Goal: Transaction & Acquisition: Purchase product/service

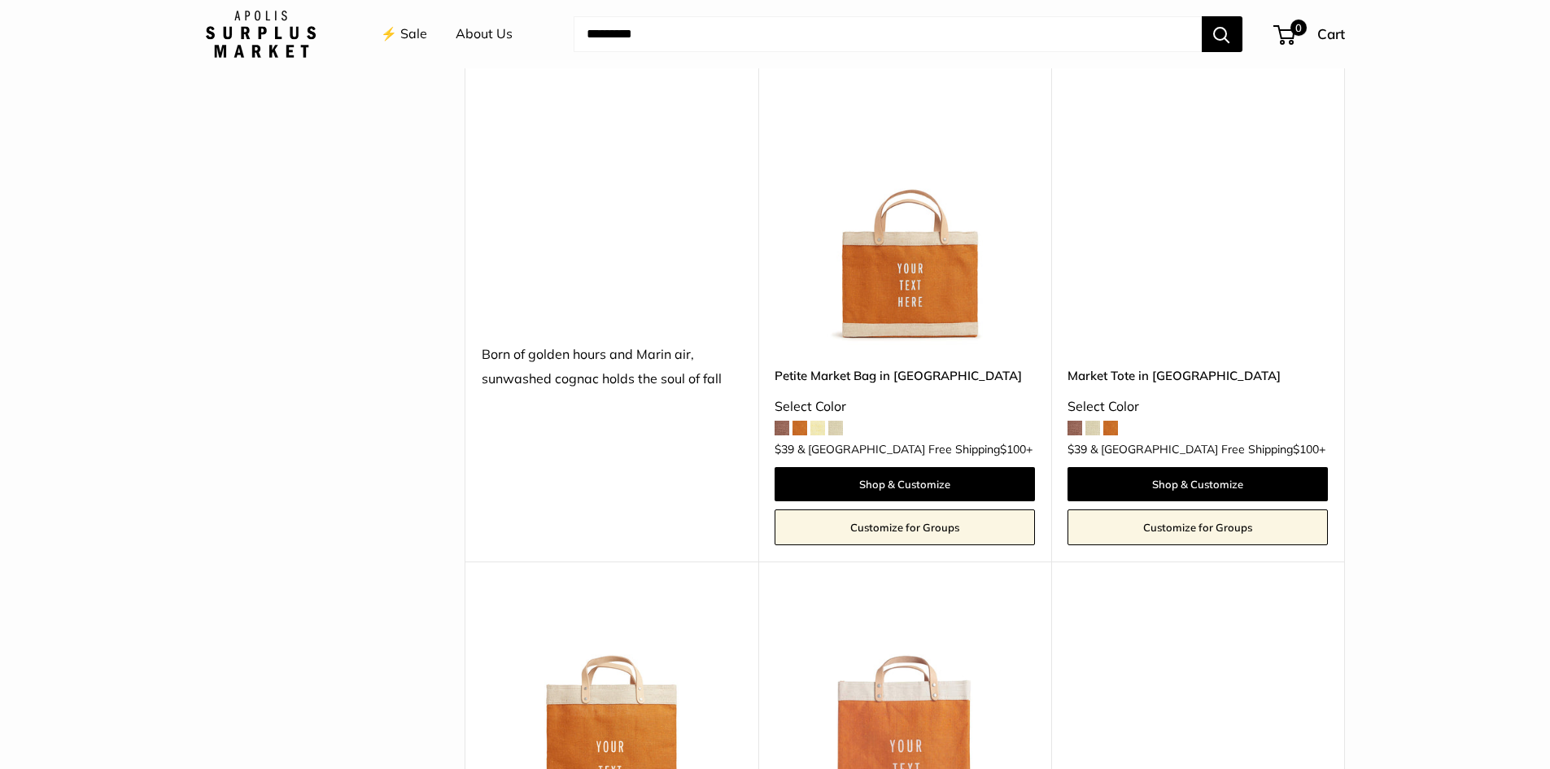
scroll to position [2197, 0]
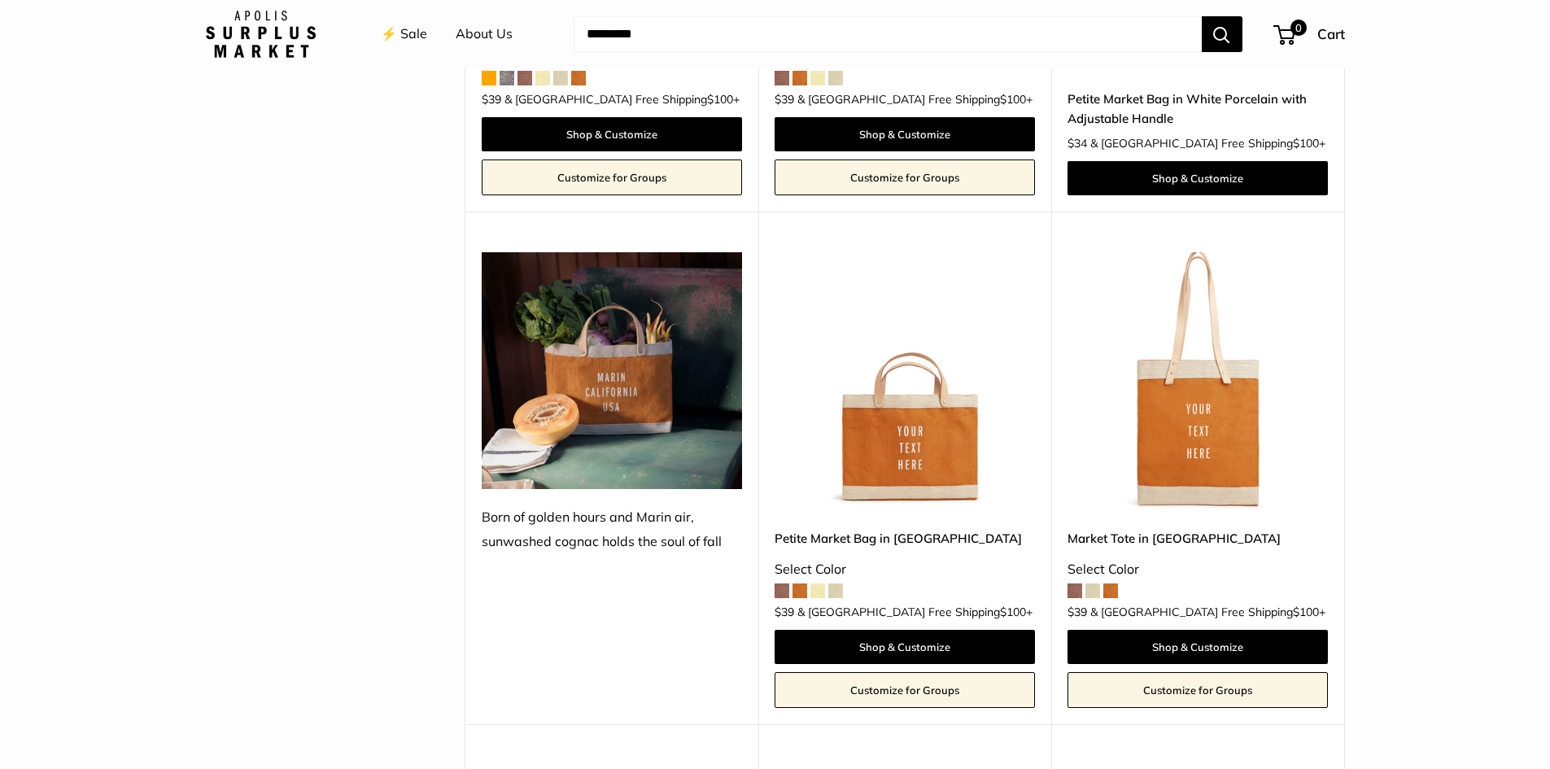
click at [590, 348] on img at bounding box center [612, 370] width 260 height 237
click at [622, 392] on img at bounding box center [612, 370] width 260 height 237
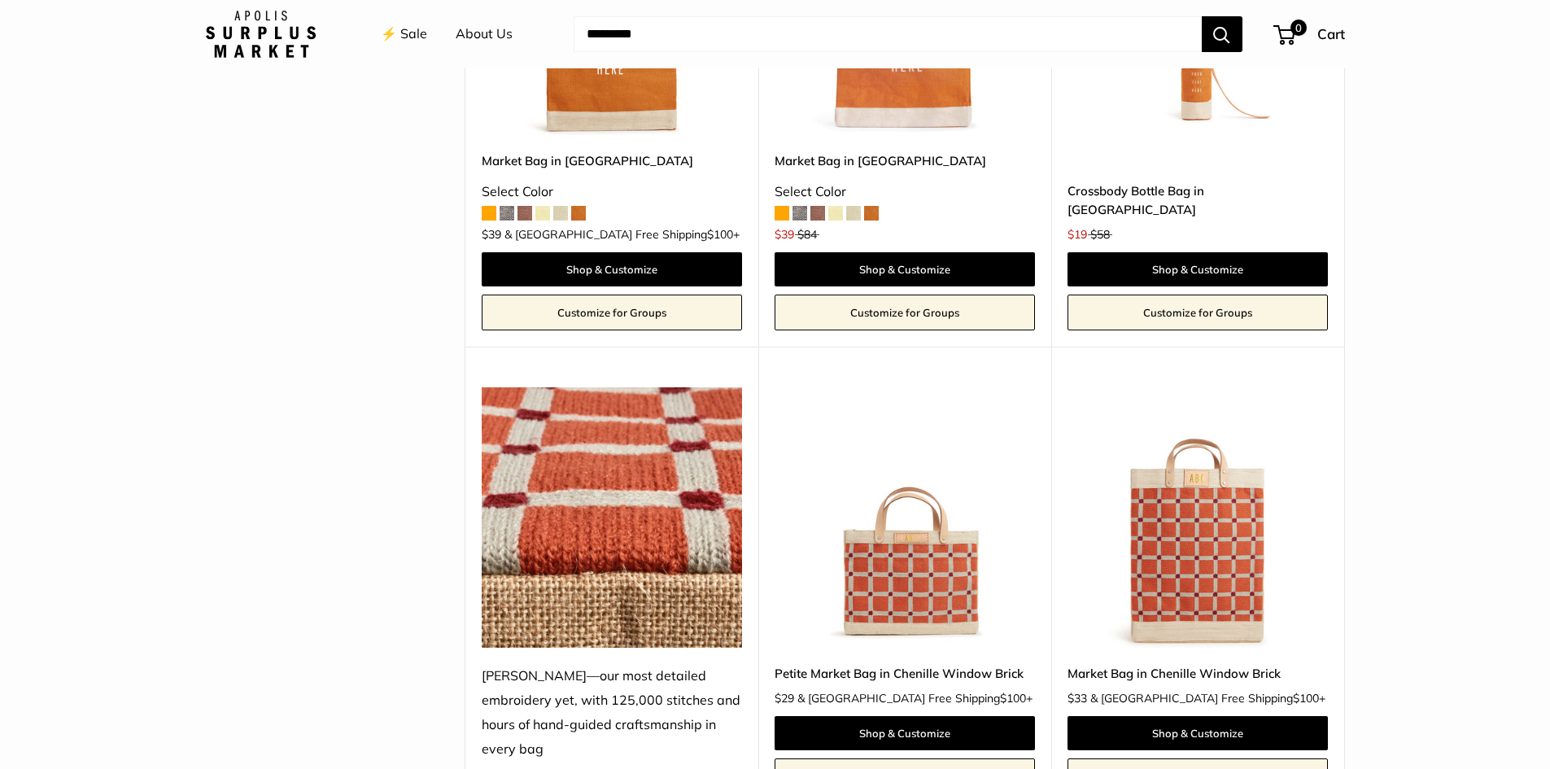
scroll to position [3173, 0]
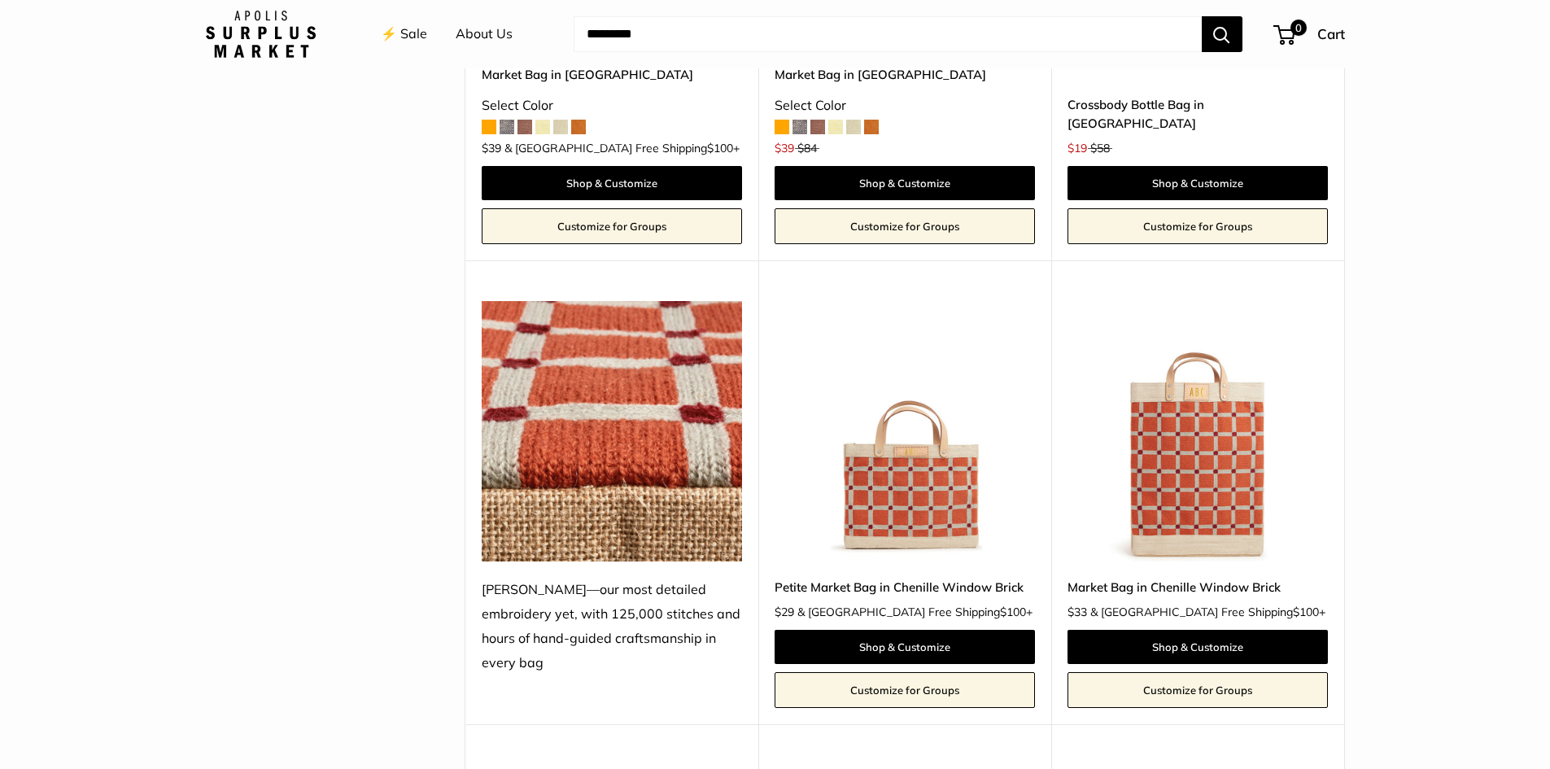
click at [0, 0] on img at bounding box center [0, 0] width 0 height 0
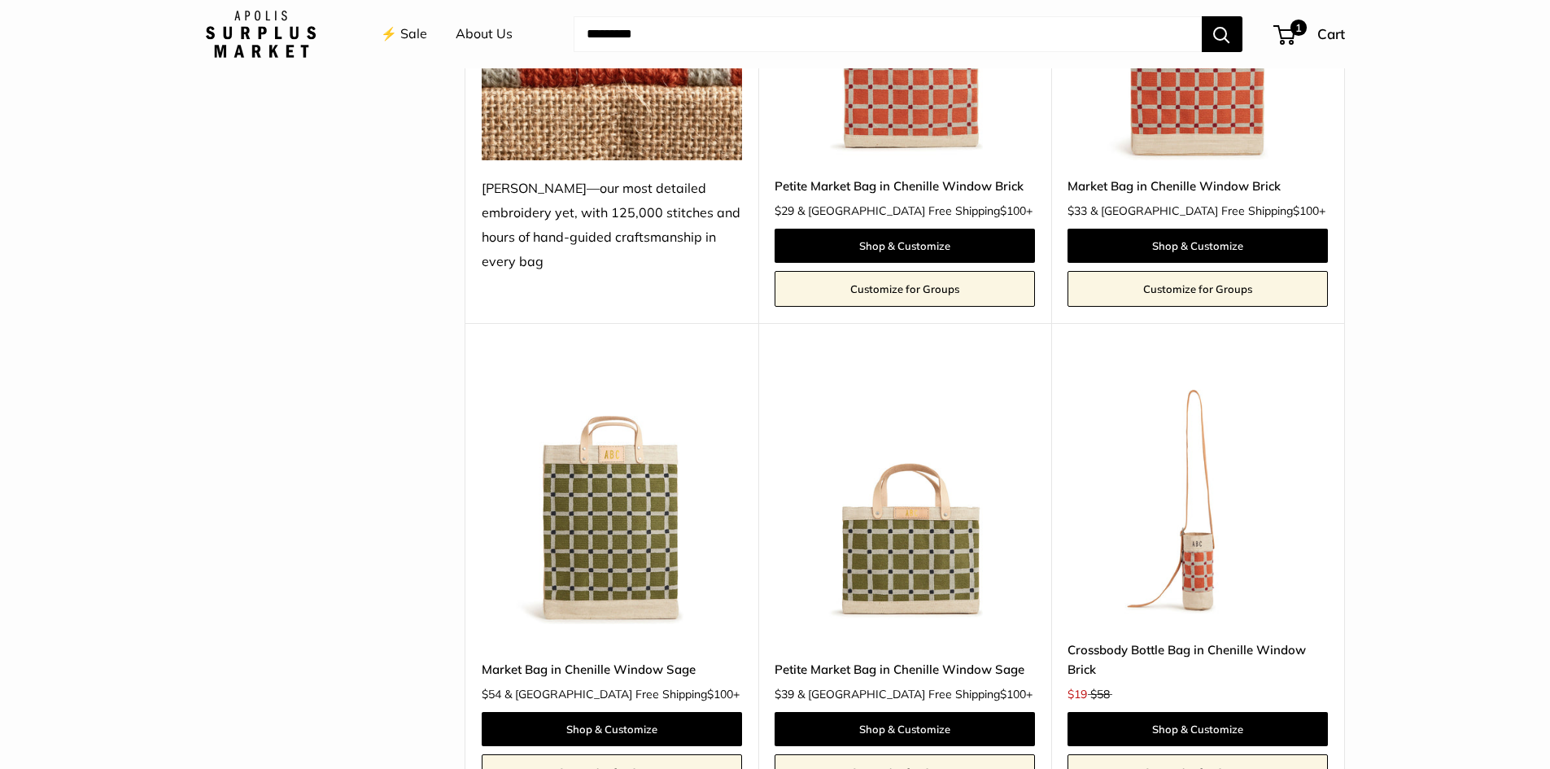
scroll to position [3661, 0]
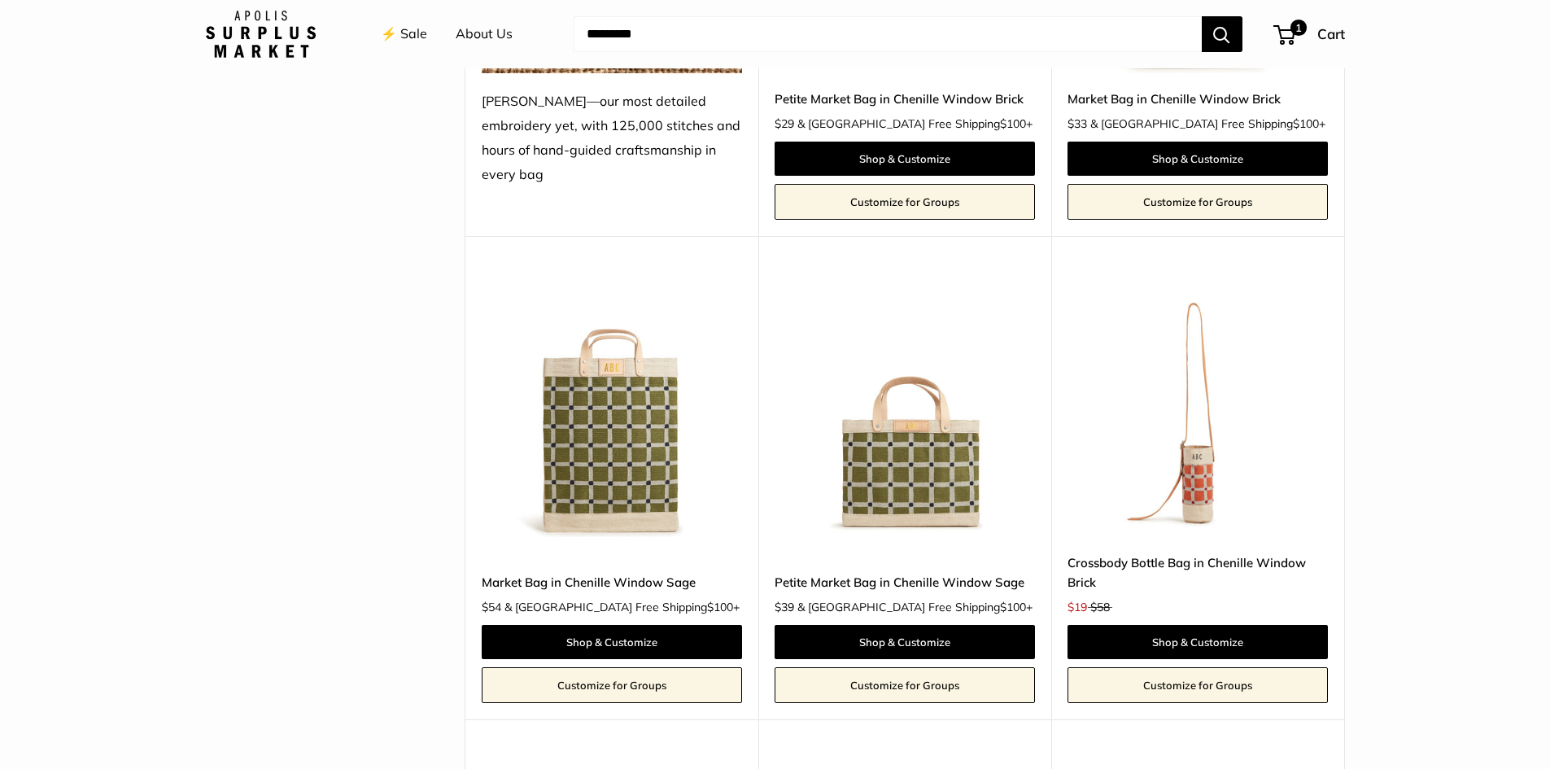
click at [0, 0] on img at bounding box center [0, 0] width 0 height 0
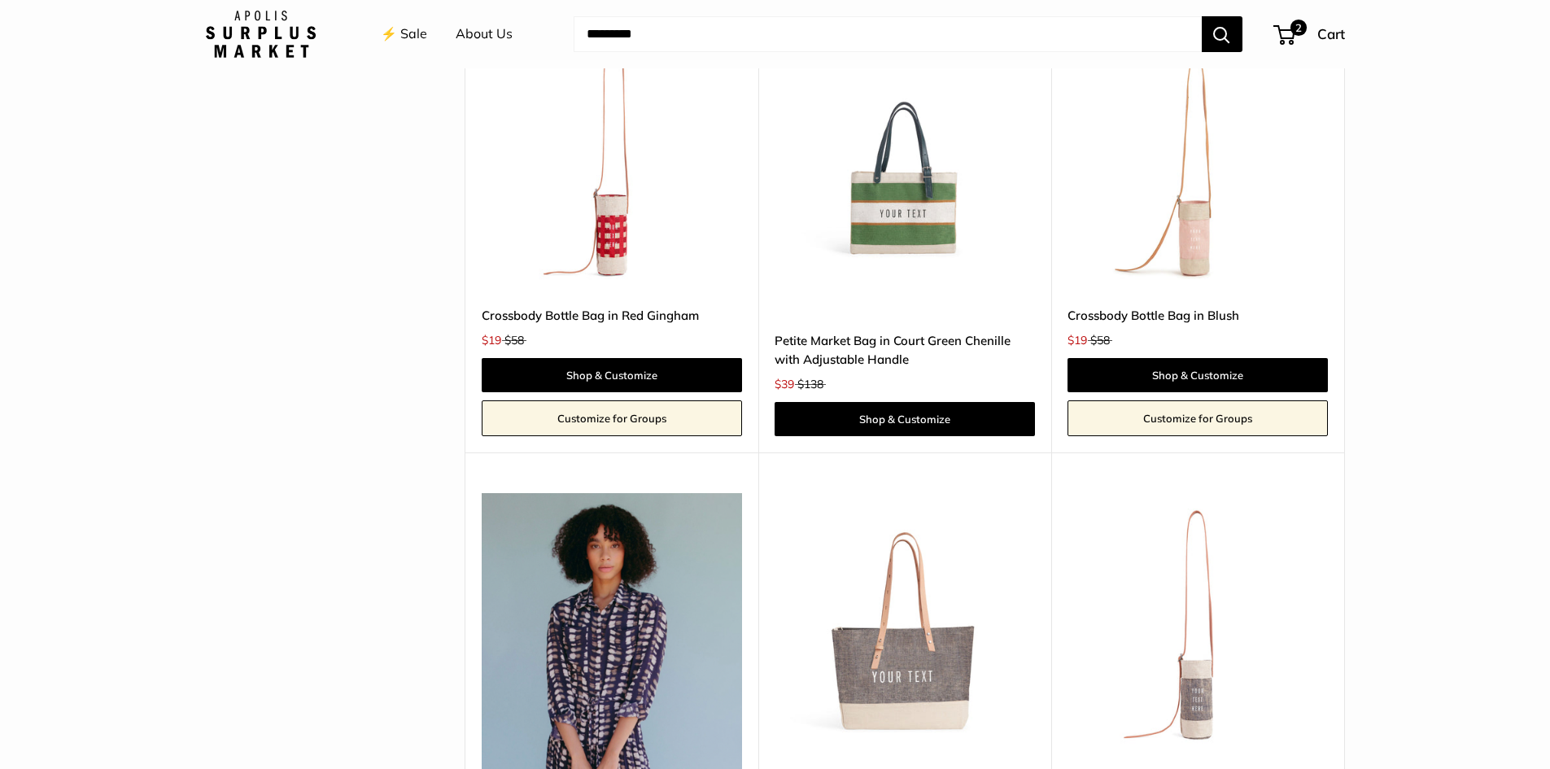
scroll to position [4230, 0]
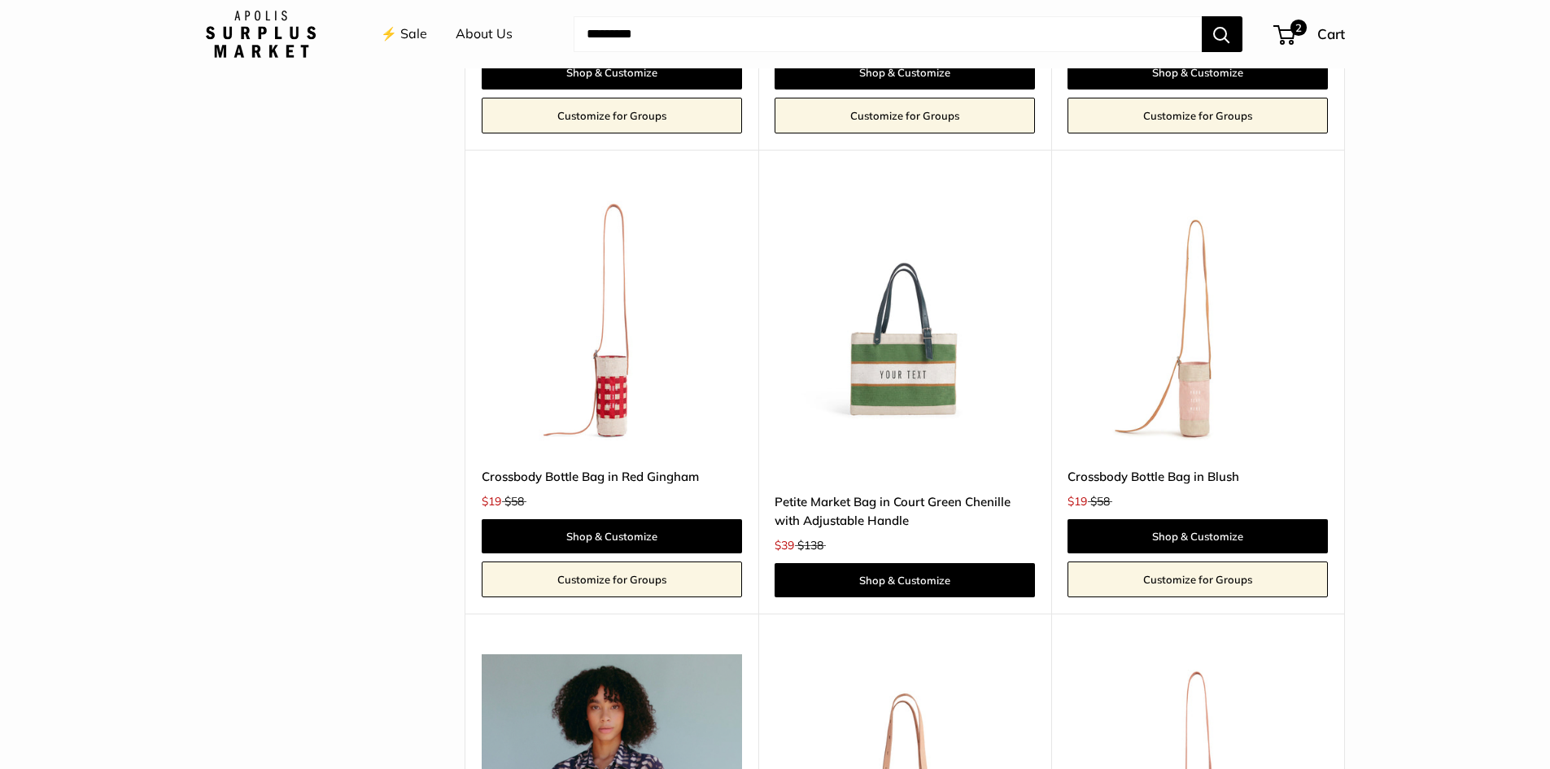
click at [0, 0] on img at bounding box center [0, 0] width 0 height 0
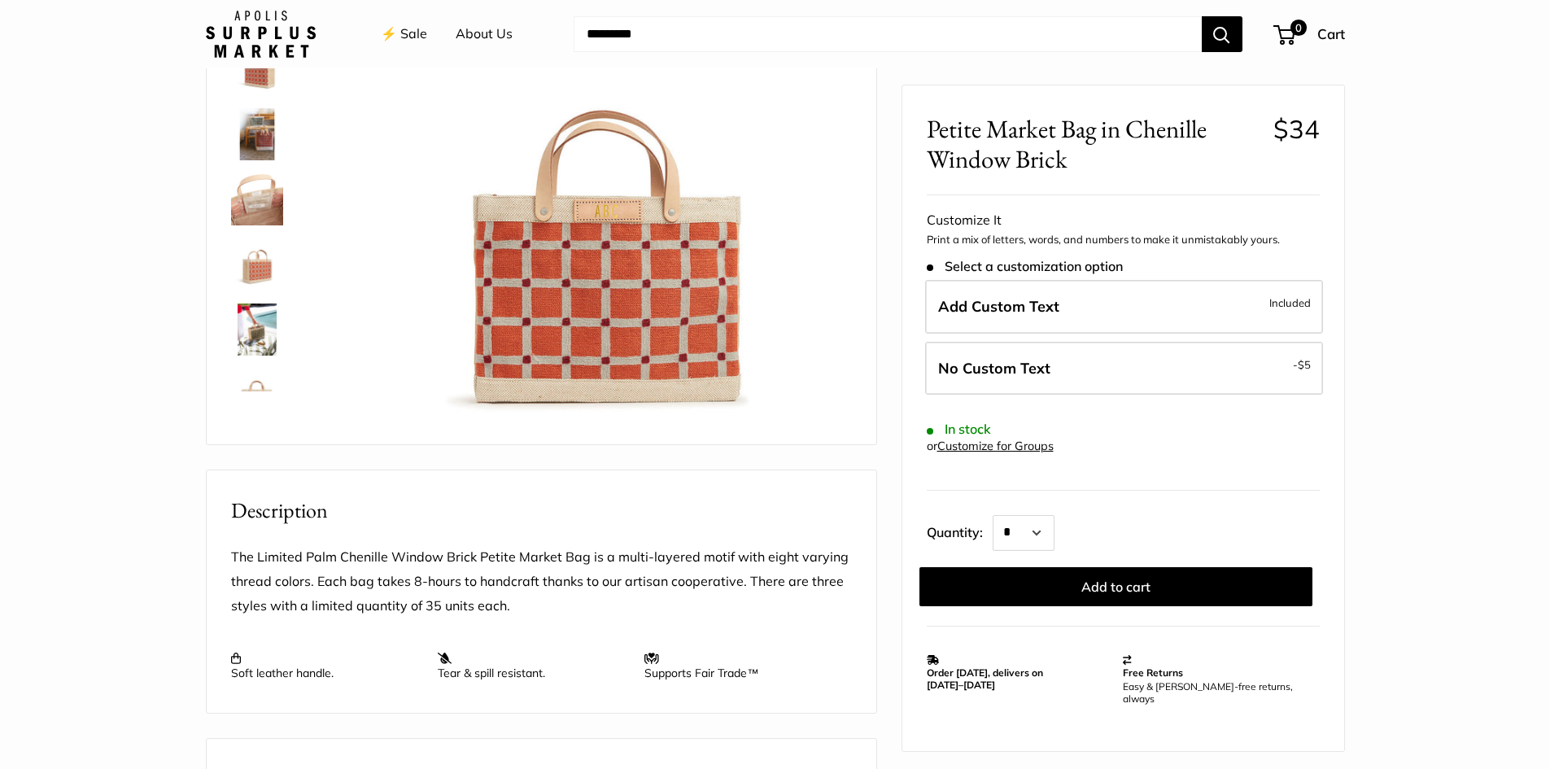
scroll to position [81, 0]
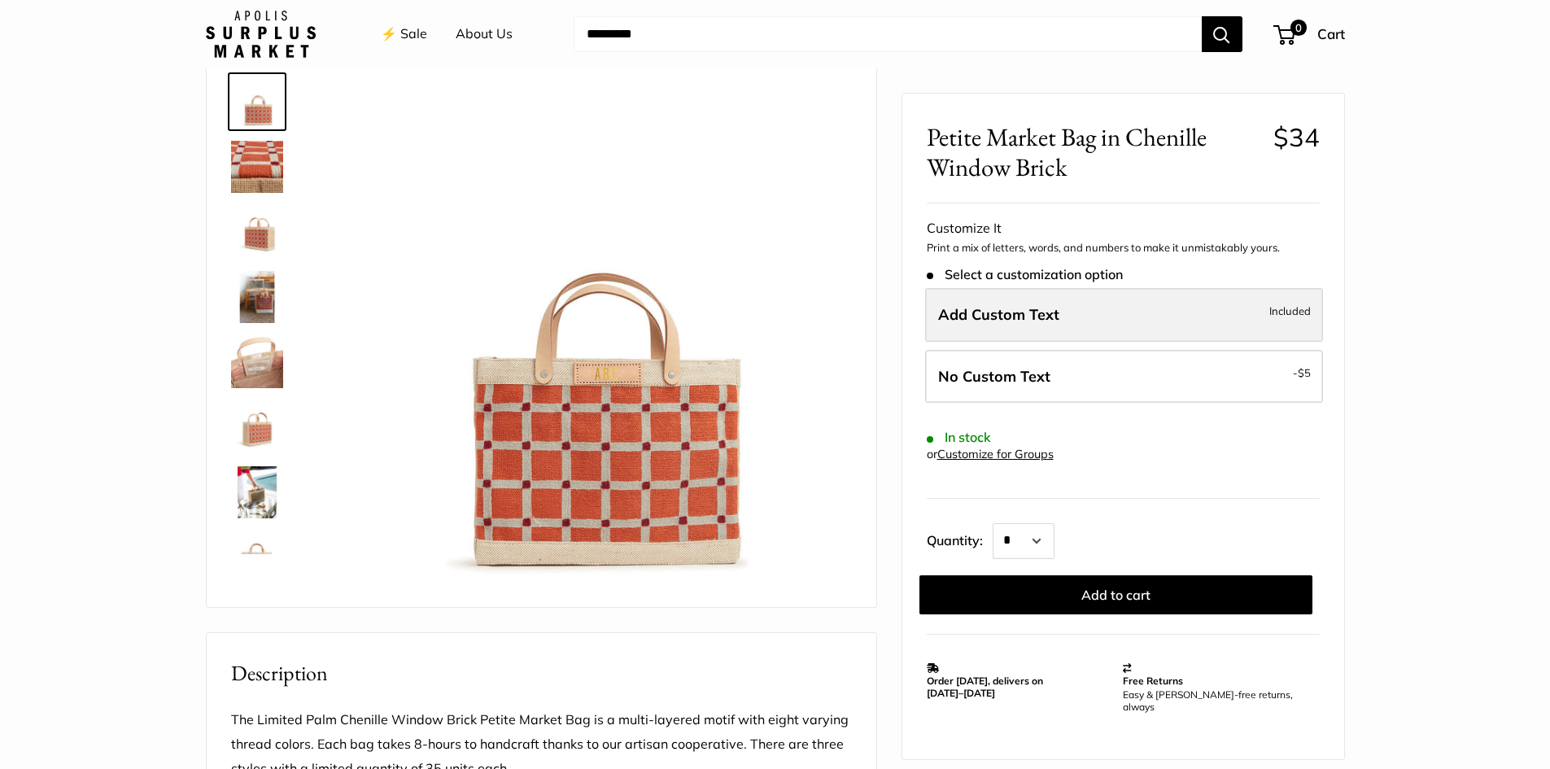
click at [1054, 320] on span "Add Custom Text" at bounding box center [998, 314] width 121 height 19
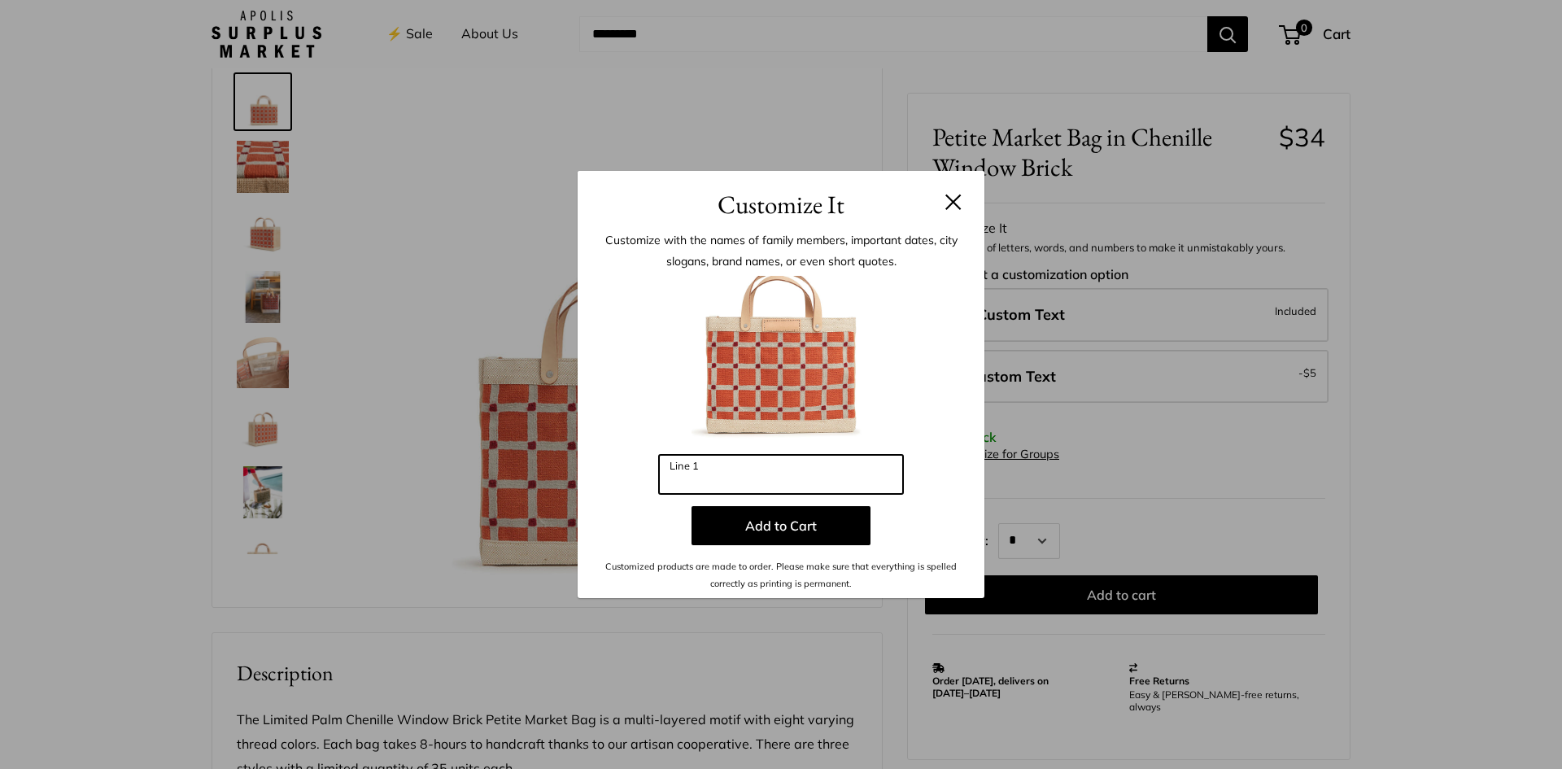
click at [747, 469] on input "Line 1" at bounding box center [781, 474] width 244 height 39
type input "**"
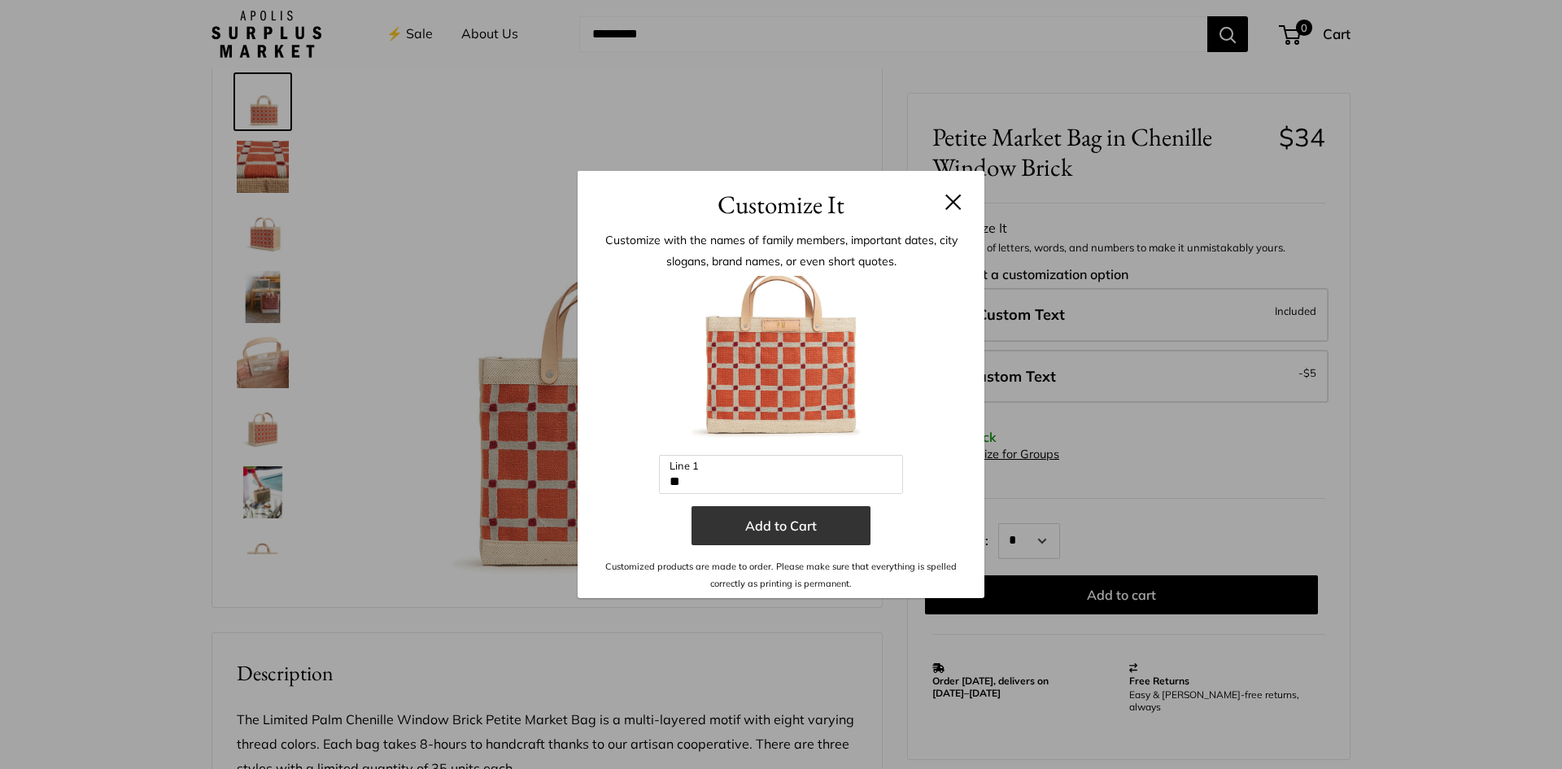
click at [811, 530] on button "Add to Cart" at bounding box center [781, 525] width 179 height 39
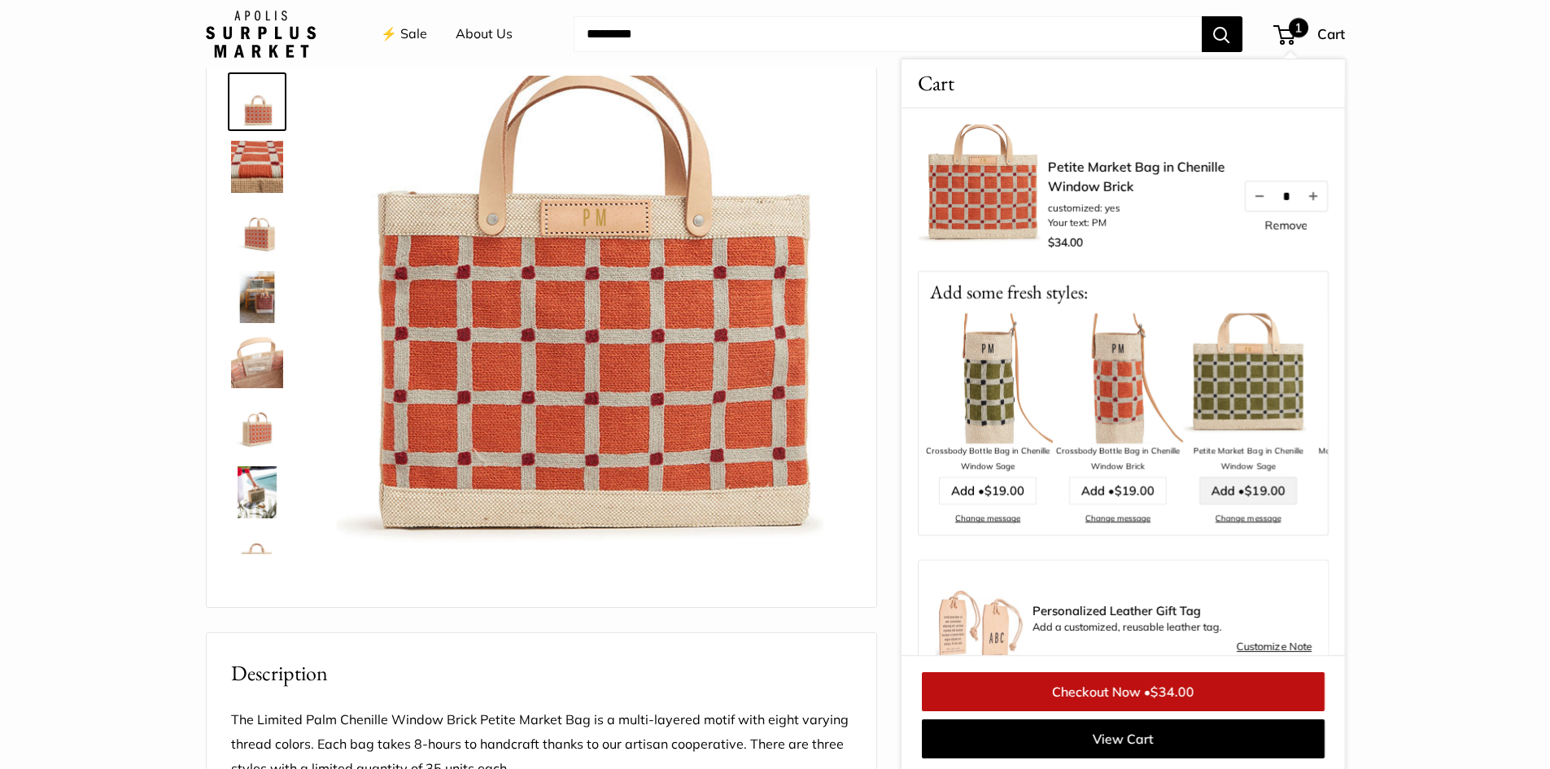
scroll to position [57, 0]
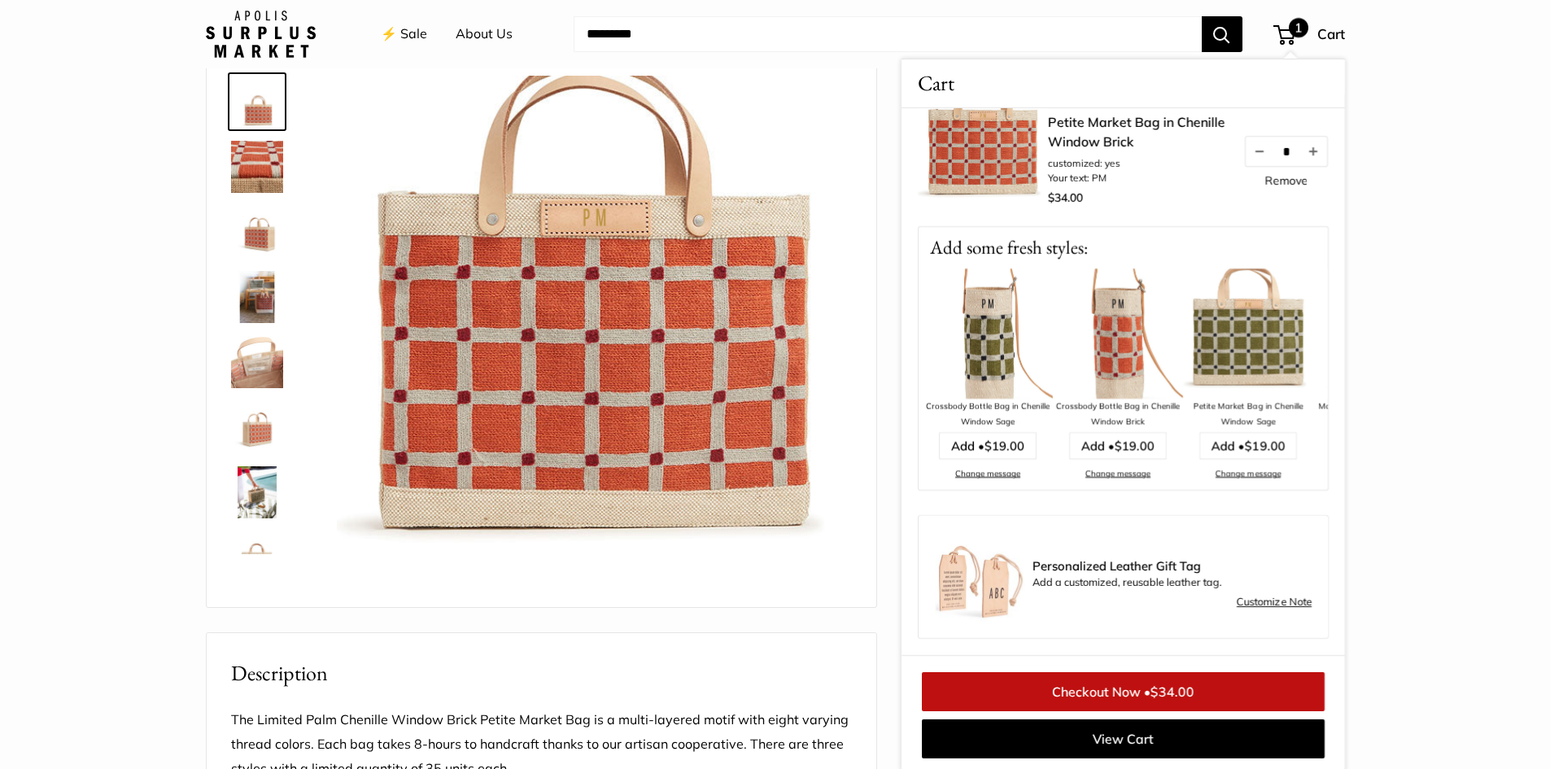
click at [1084, 689] on link "Checkout Now • $34.00" at bounding box center [1123, 691] width 403 height 39
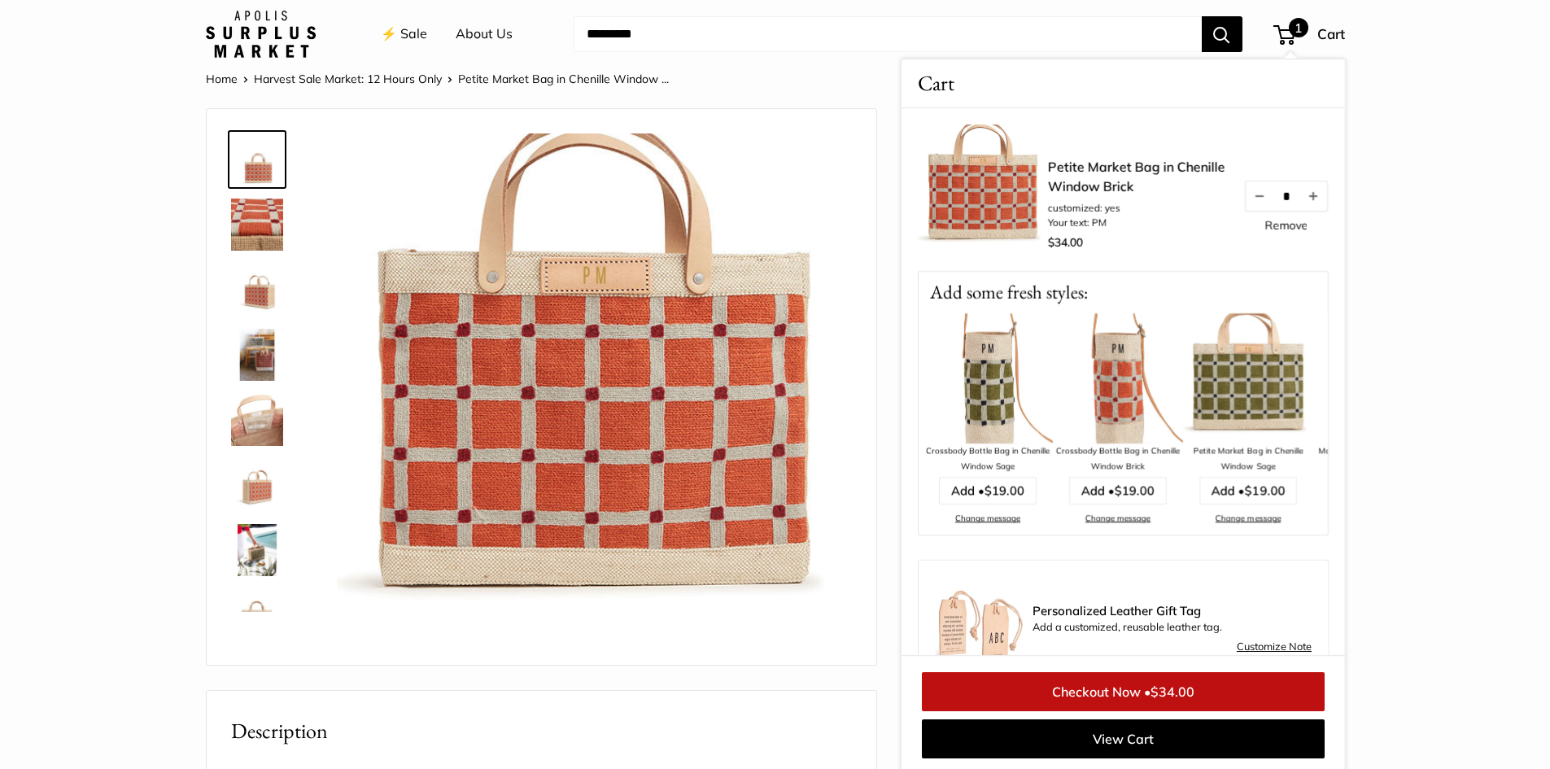
scroll to position [0, 0]
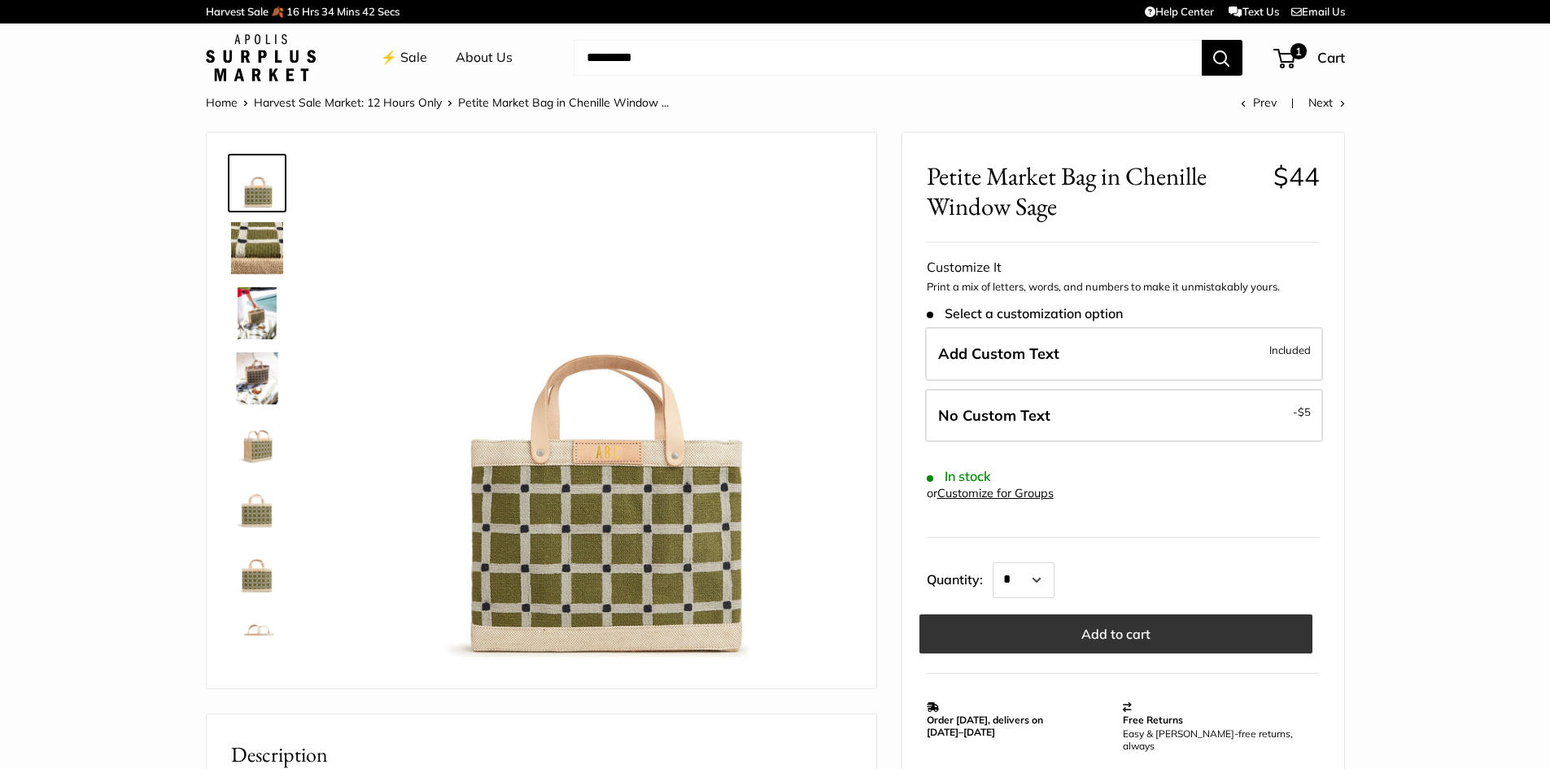
click at [1100, 631] on button "Add to cart" at bounding box center [1115, 633] width 393 height 39
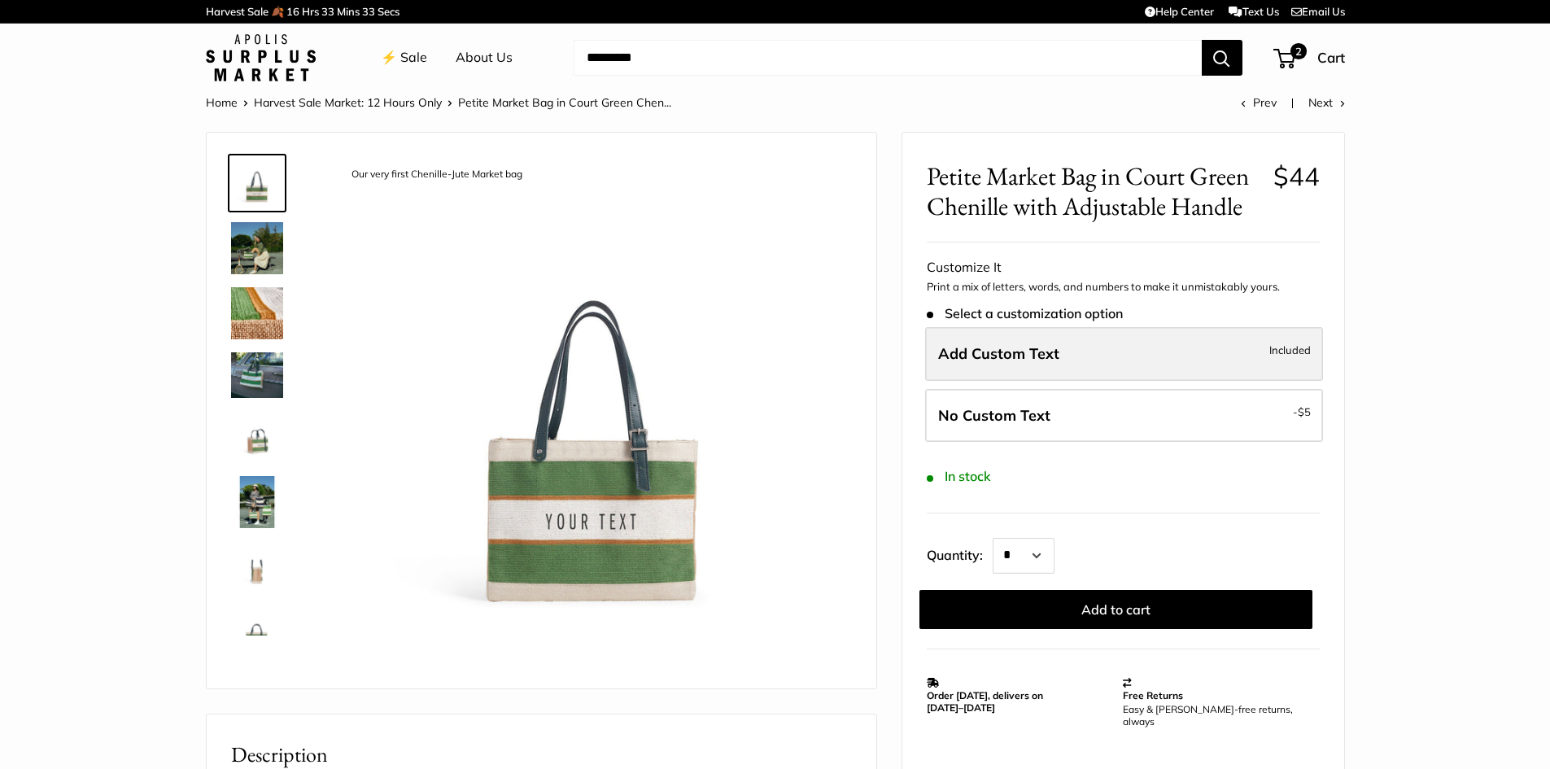
click at [1067, 358] on label "Add Custom Text Included" at bounding box center [1124, 354] width 398 height 54
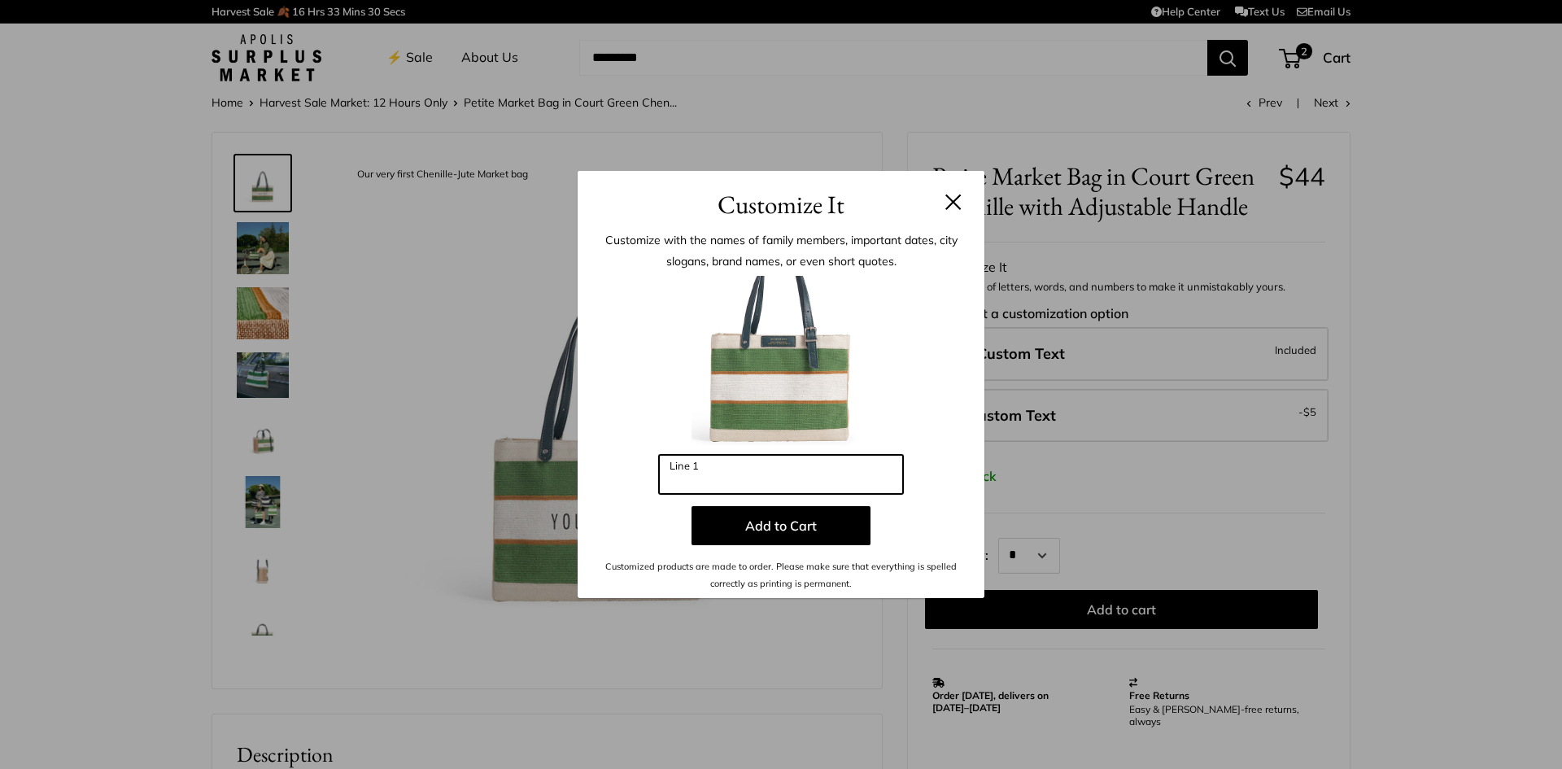
click at [694, 470] on input "Line 1" at bounding box center [781, 474] width 244 height 39
type input "**"
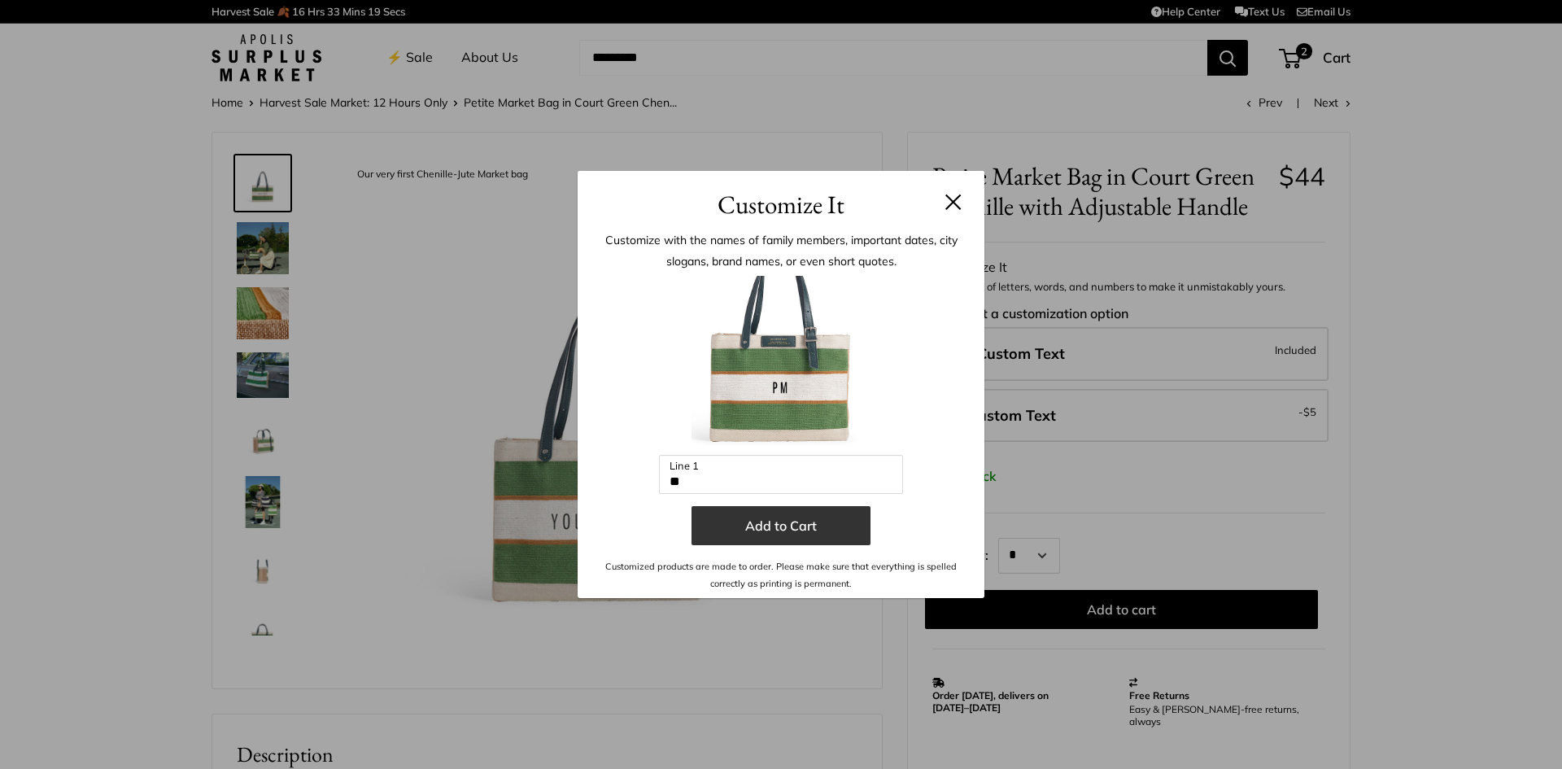
click at [807, 527] on button "Add to Cart" at bounding box center [781, 525] width 179 height 39
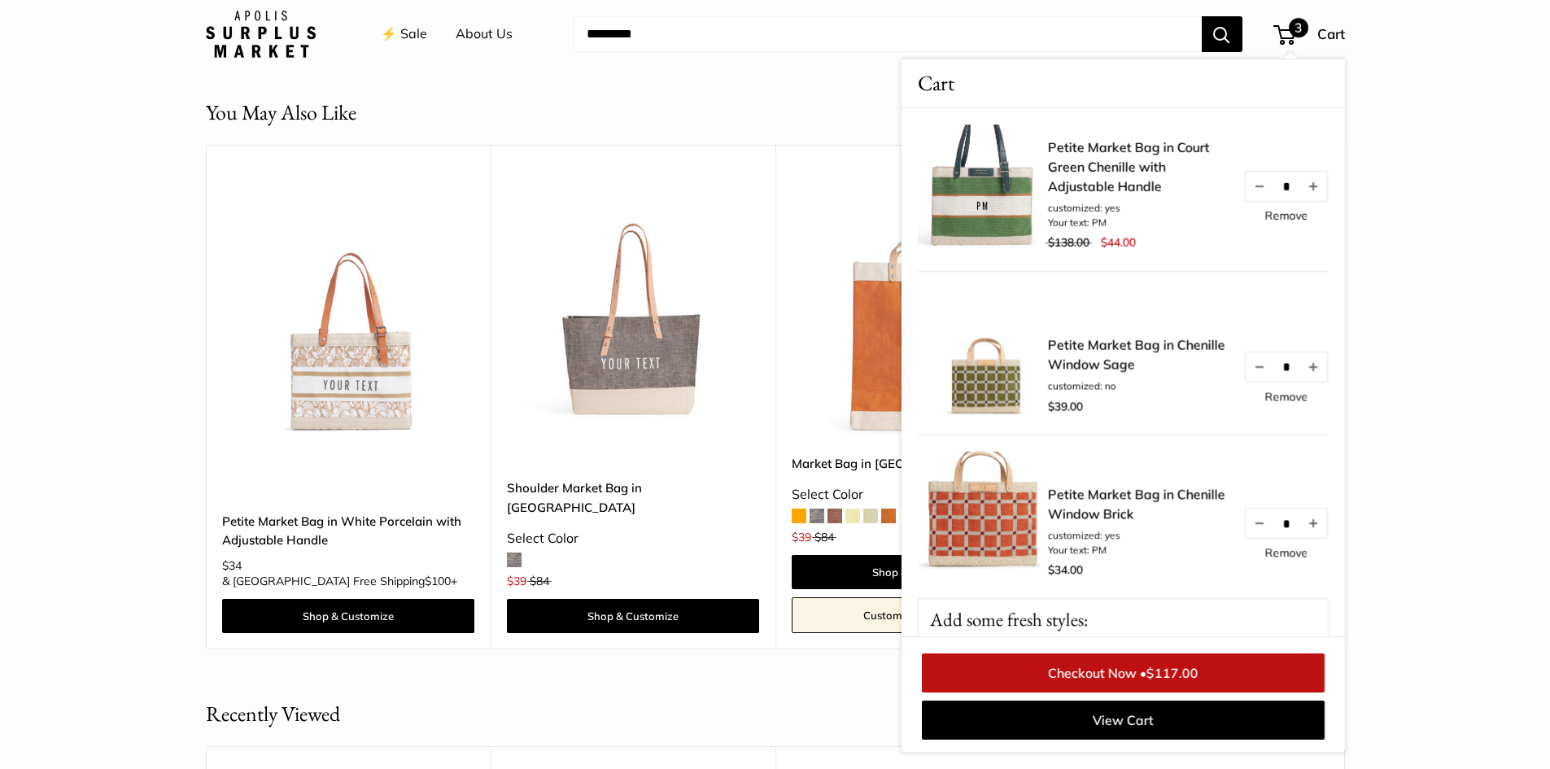
scroll to position [1220, 0]
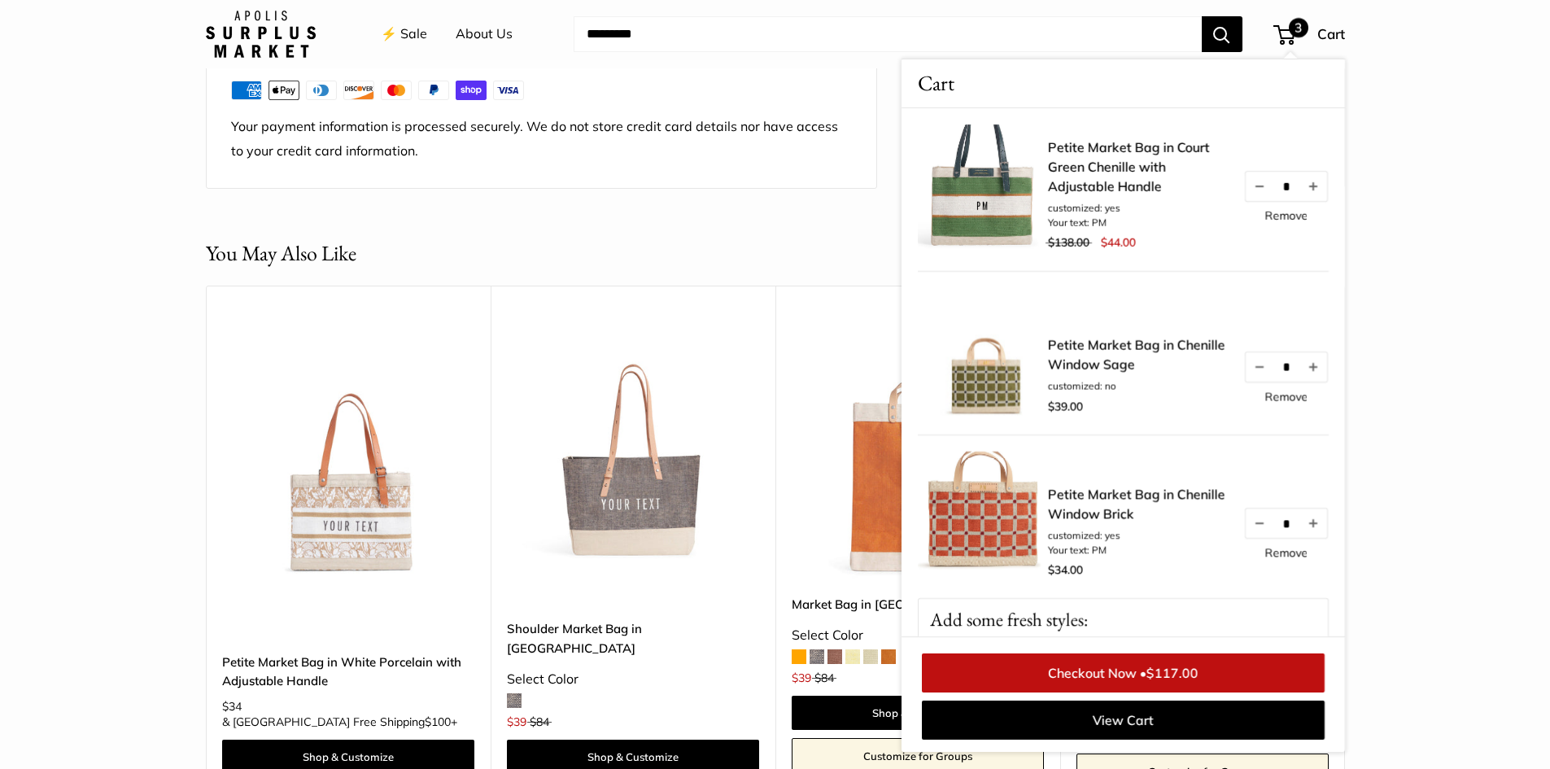
click at [1404, 325] on section "You May Also Like Upgrade: Next Day Fulfillment Limited Edition Adjustable Hand…" at bounding box center [775, 514] width 1550 height 552
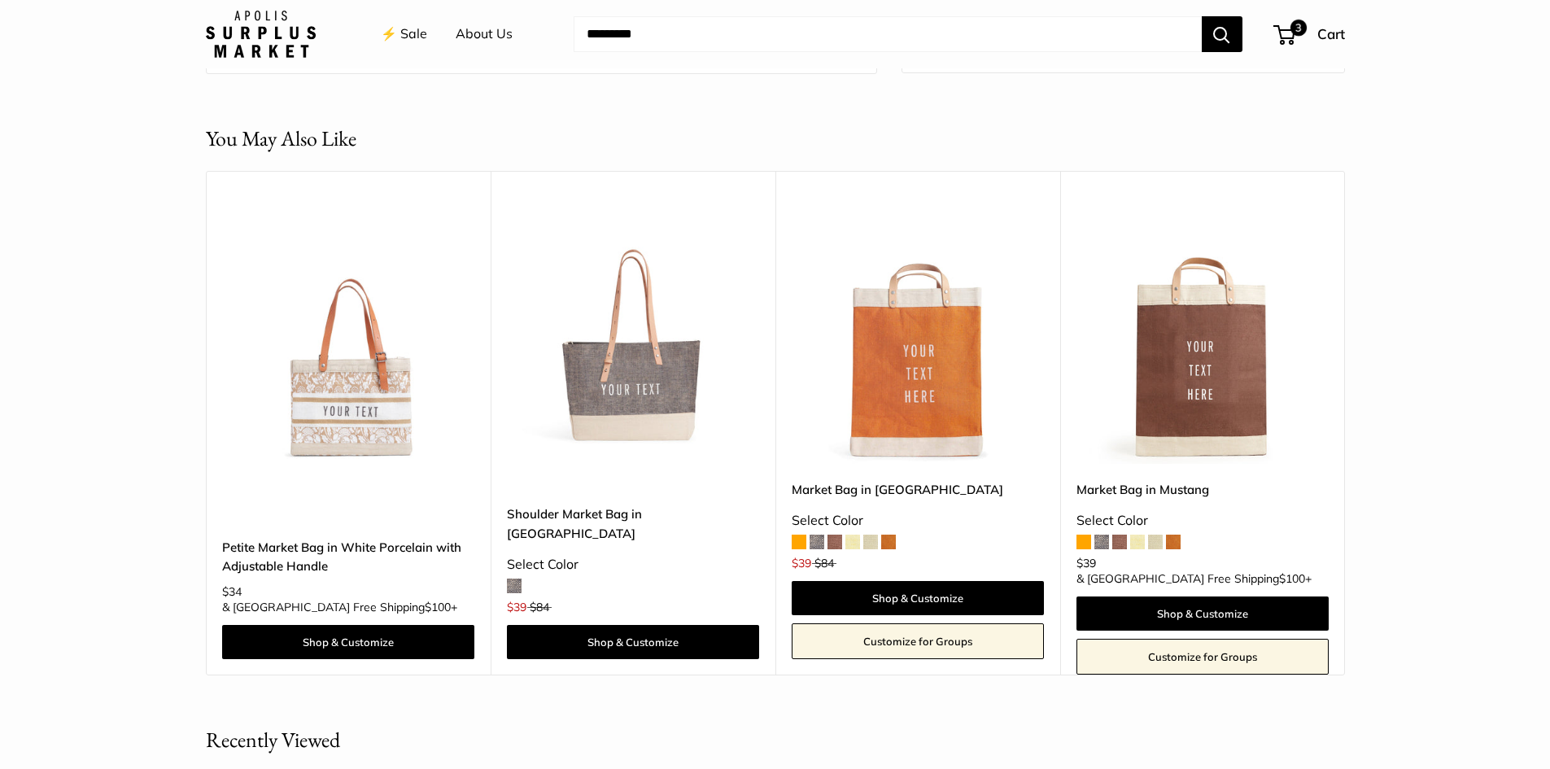
scroll to position [1464, 0]
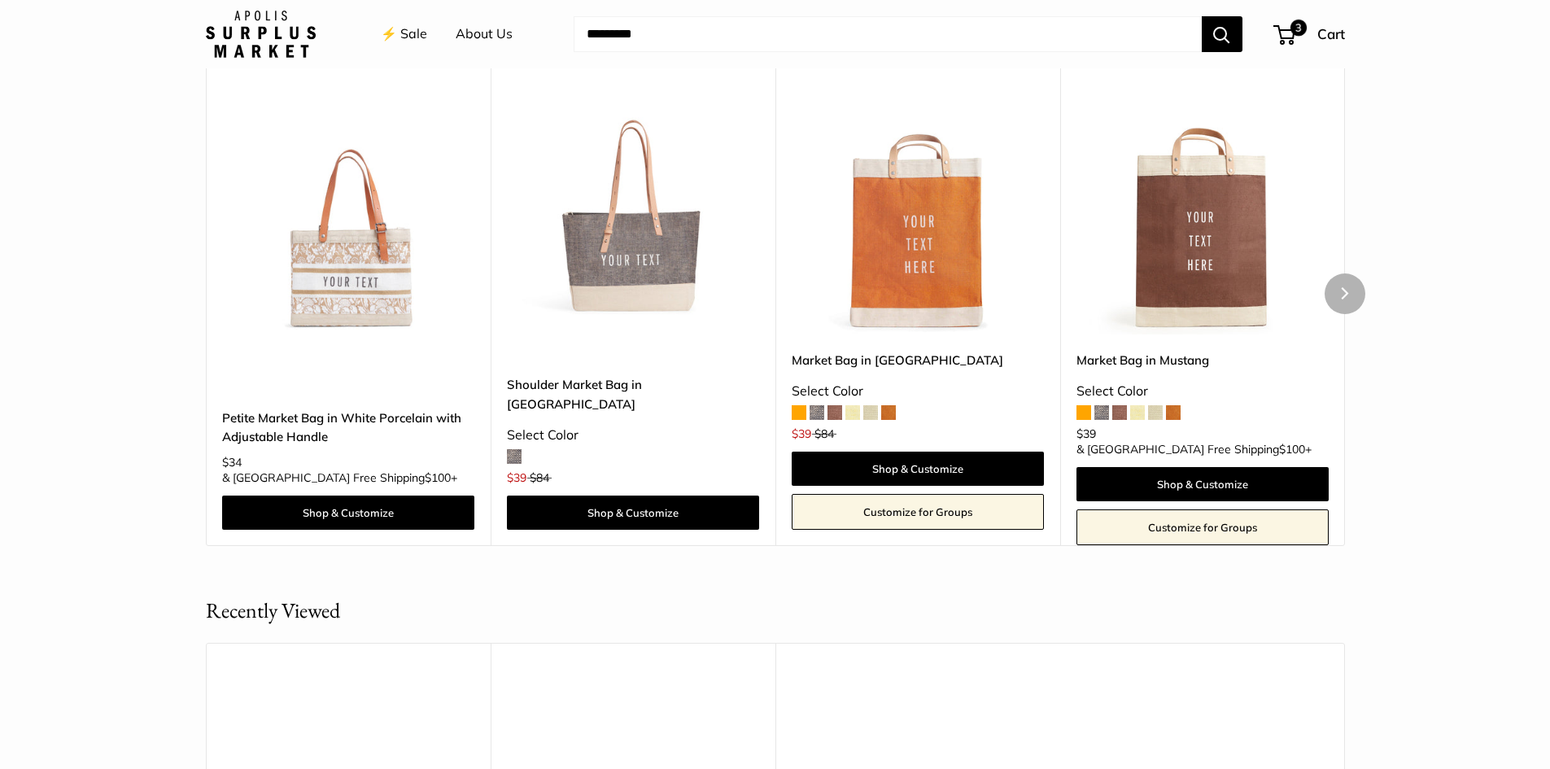
click at [0, 0] on img at bounding box center [0, 0] width 0 height 0
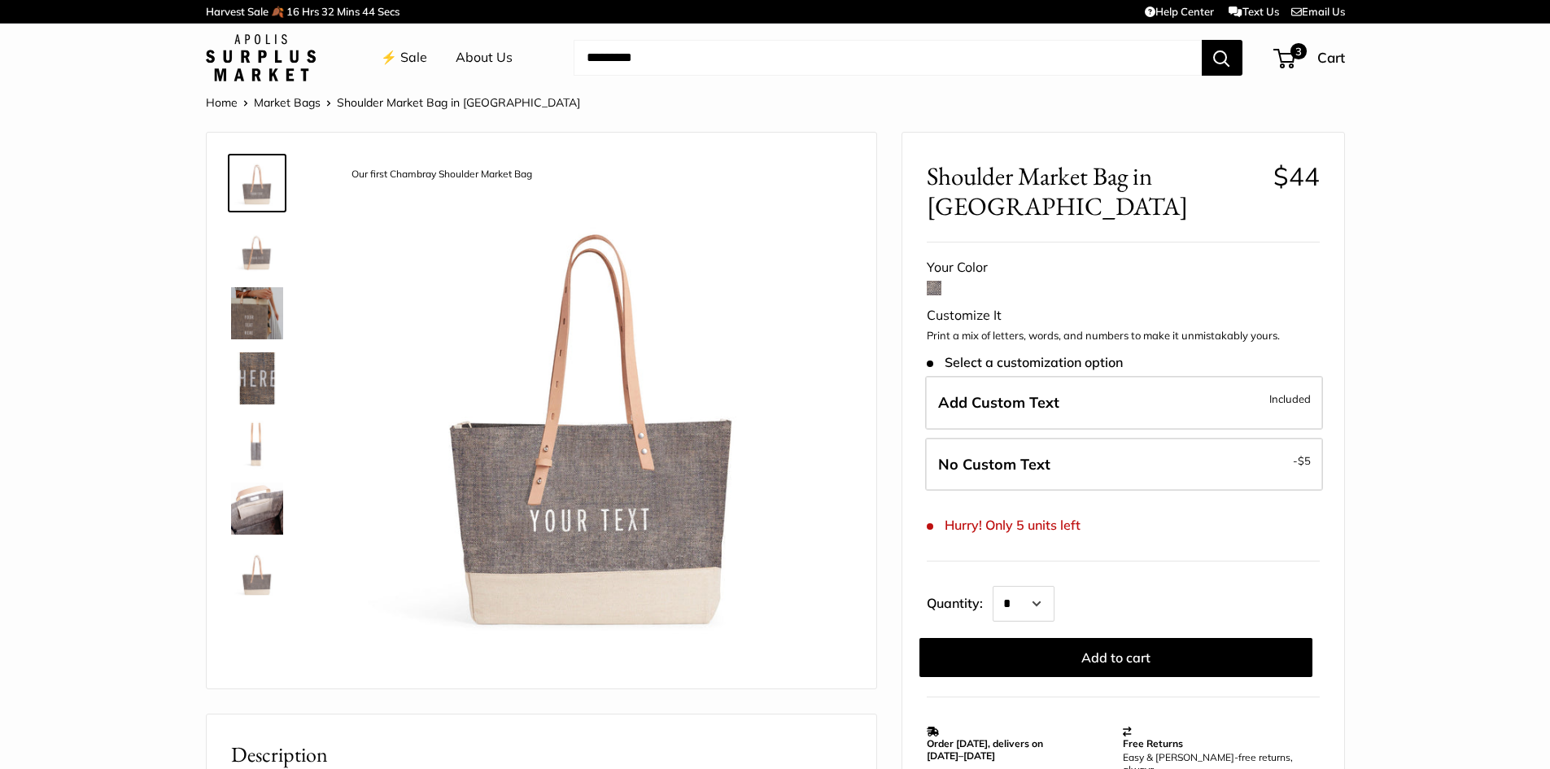
click at [228, 318] on link at bounding box center [257, 313] width 59 height 59
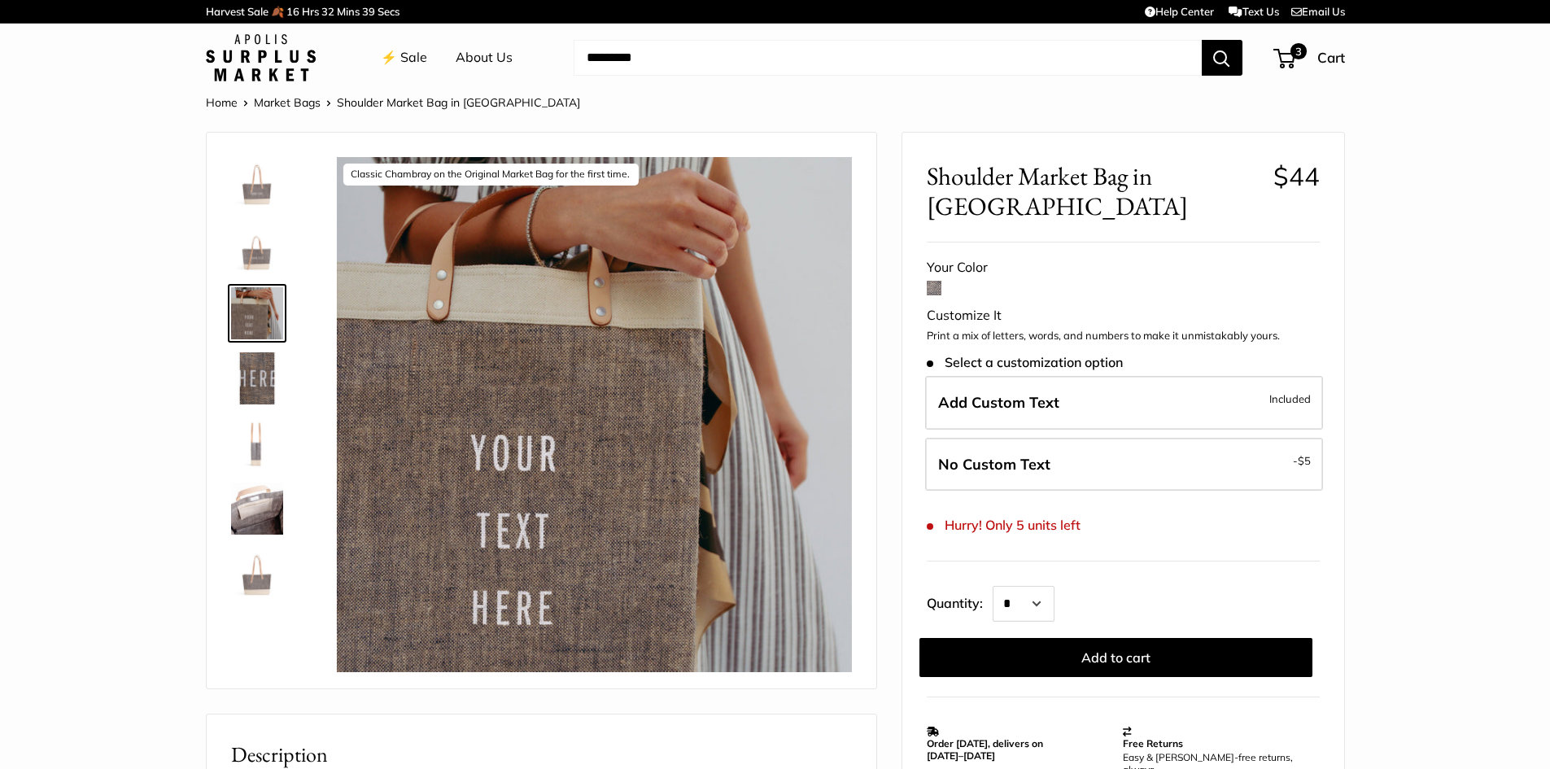
click at [264, 452] on img at bounding box center [257, 443] width 52 height 52
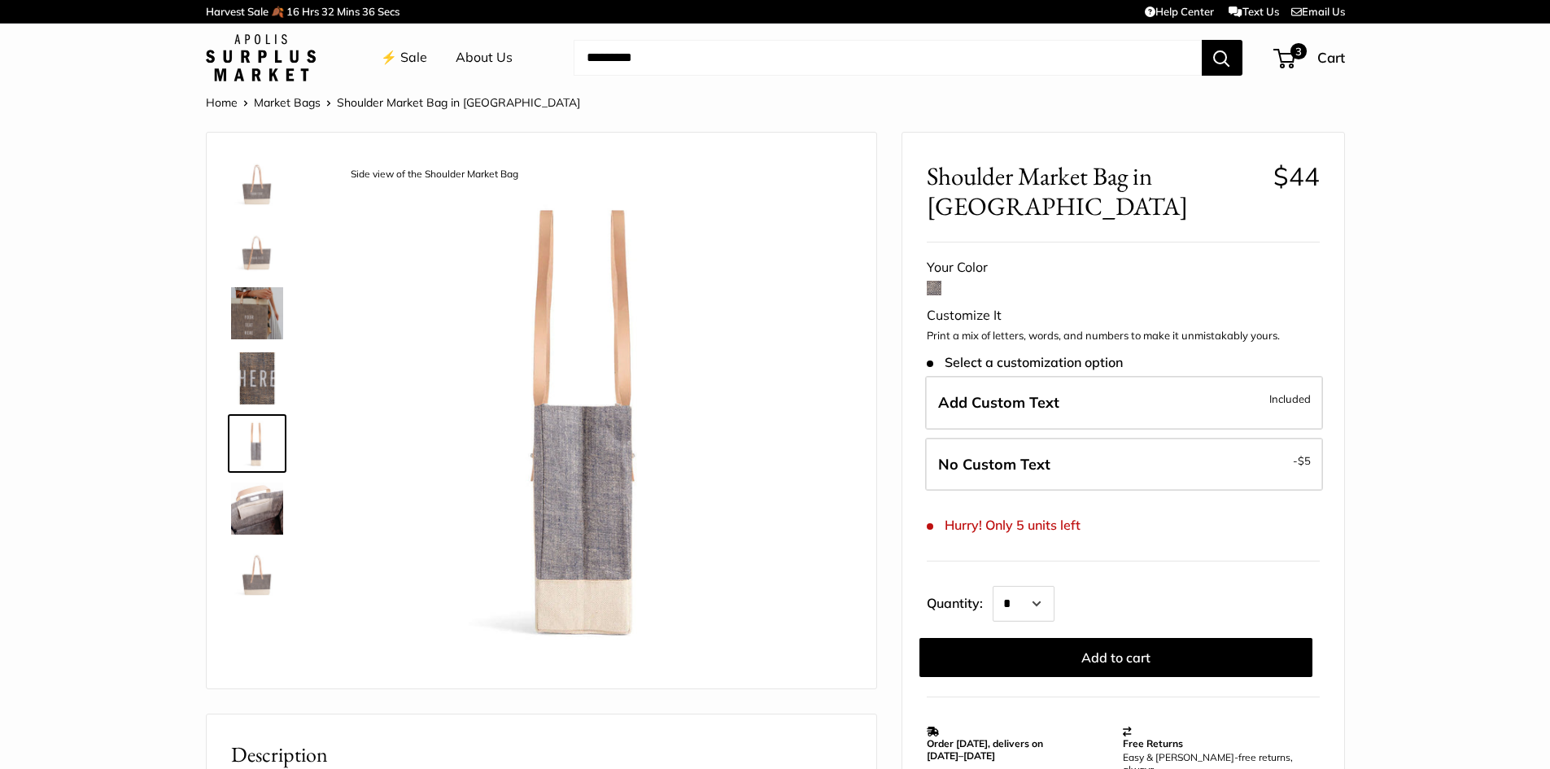
click at [255, 311] on img at bounding box center [257, 313] width 52 height 52
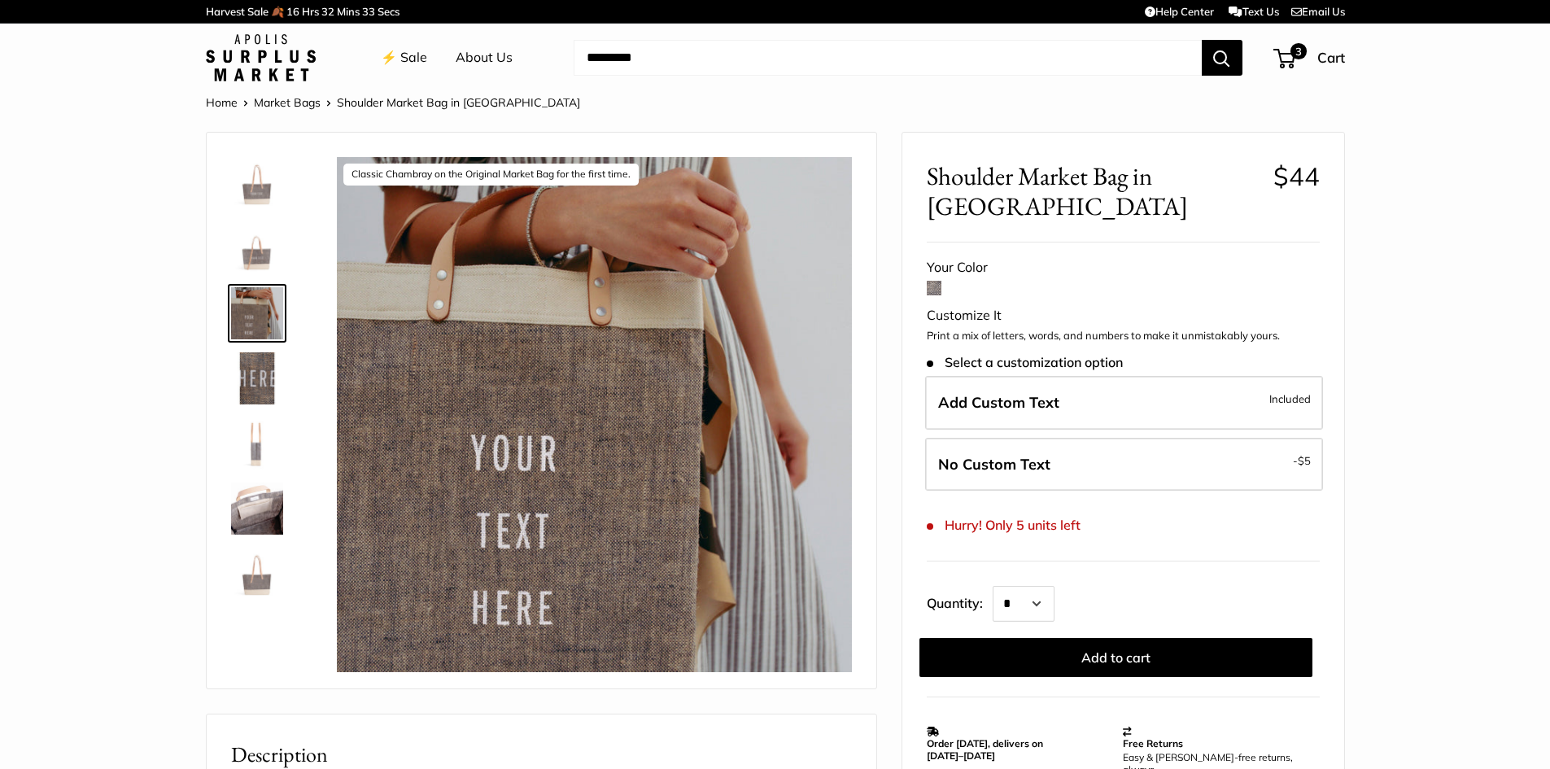
click at [257, 181] on img at bounding box center [257, 183] width 52 height 52
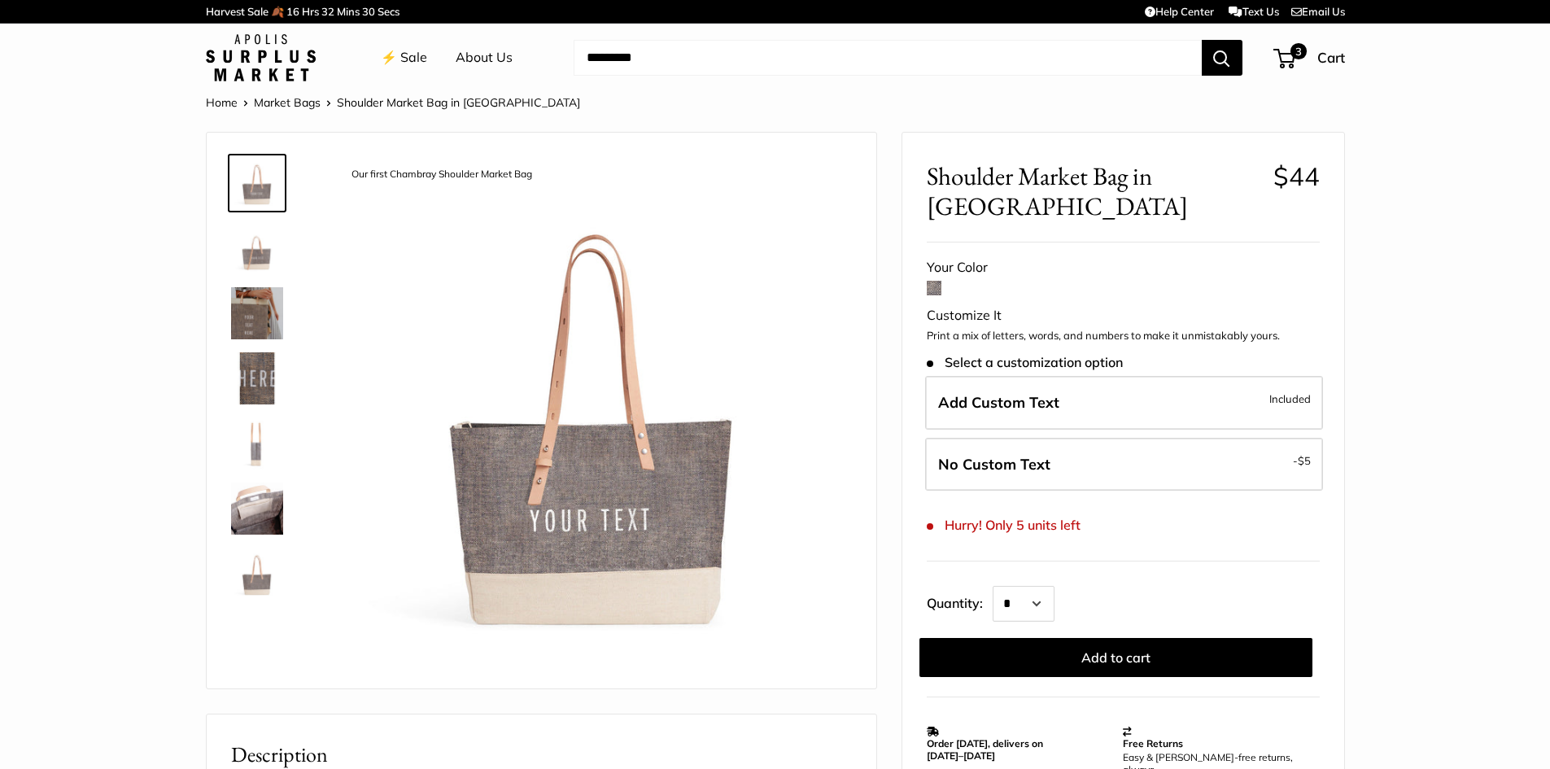
click at [260, 508] on img at bounding box center [257, 508] width 52 height 52
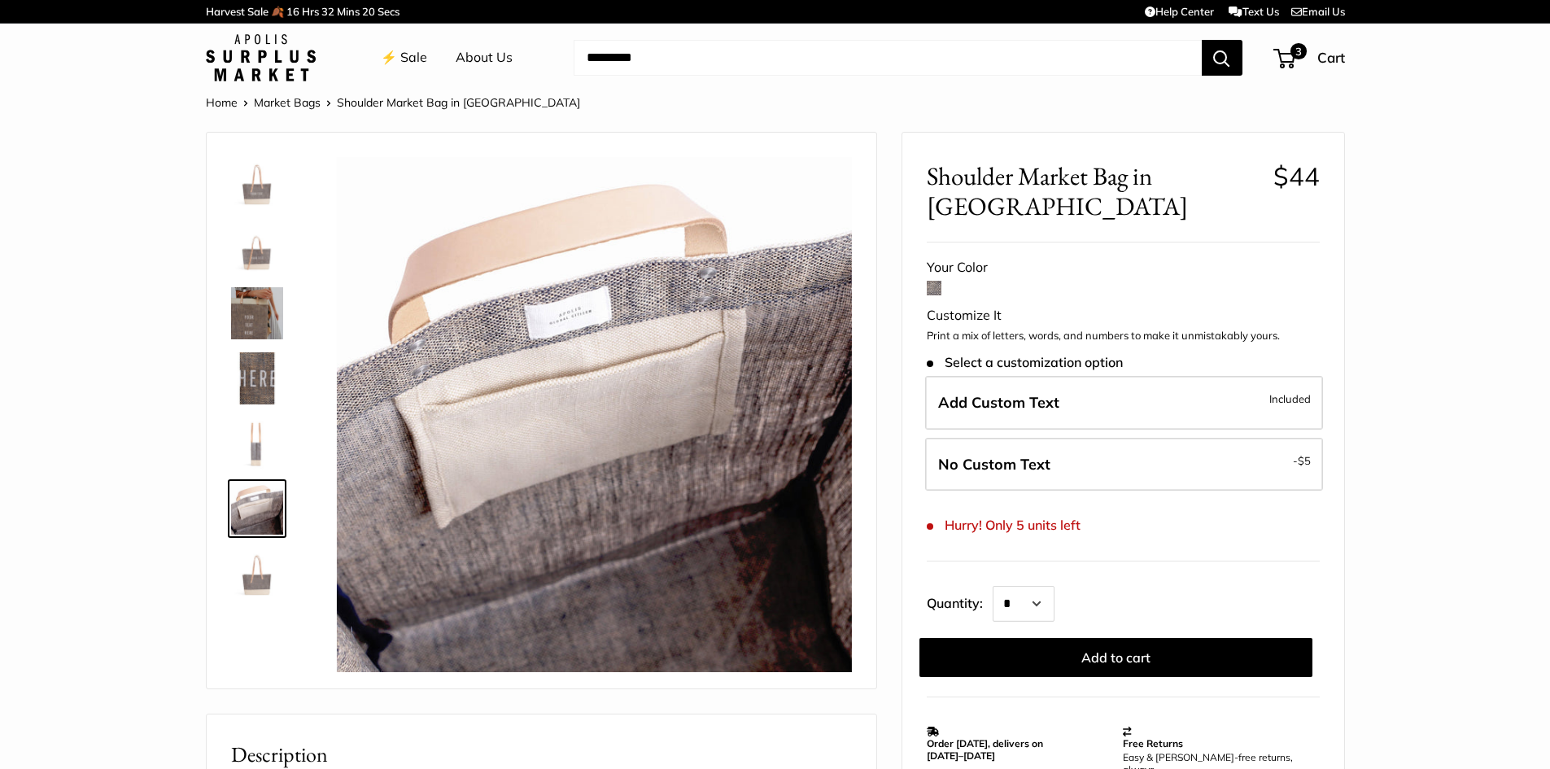
click at [258, 579] on img at bounding box center [257, 574] width 52 height 52
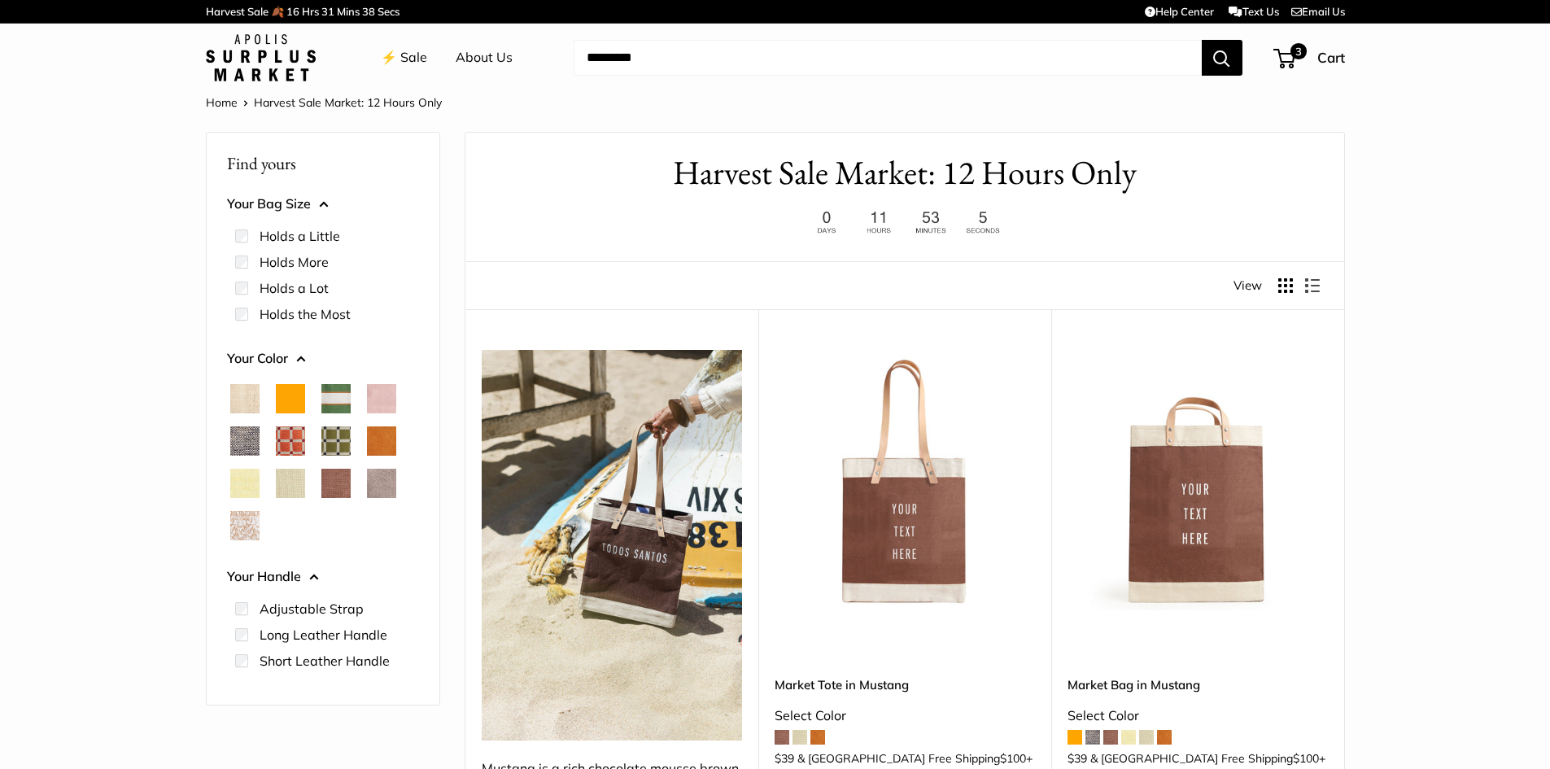
click at [1230, 57] on button "Search" at bounding box center [1222, 58] width 41 height 36
click at [408, 58] on link "⚡️ Sale" at bounding box center [404, 58] width 46 height 24
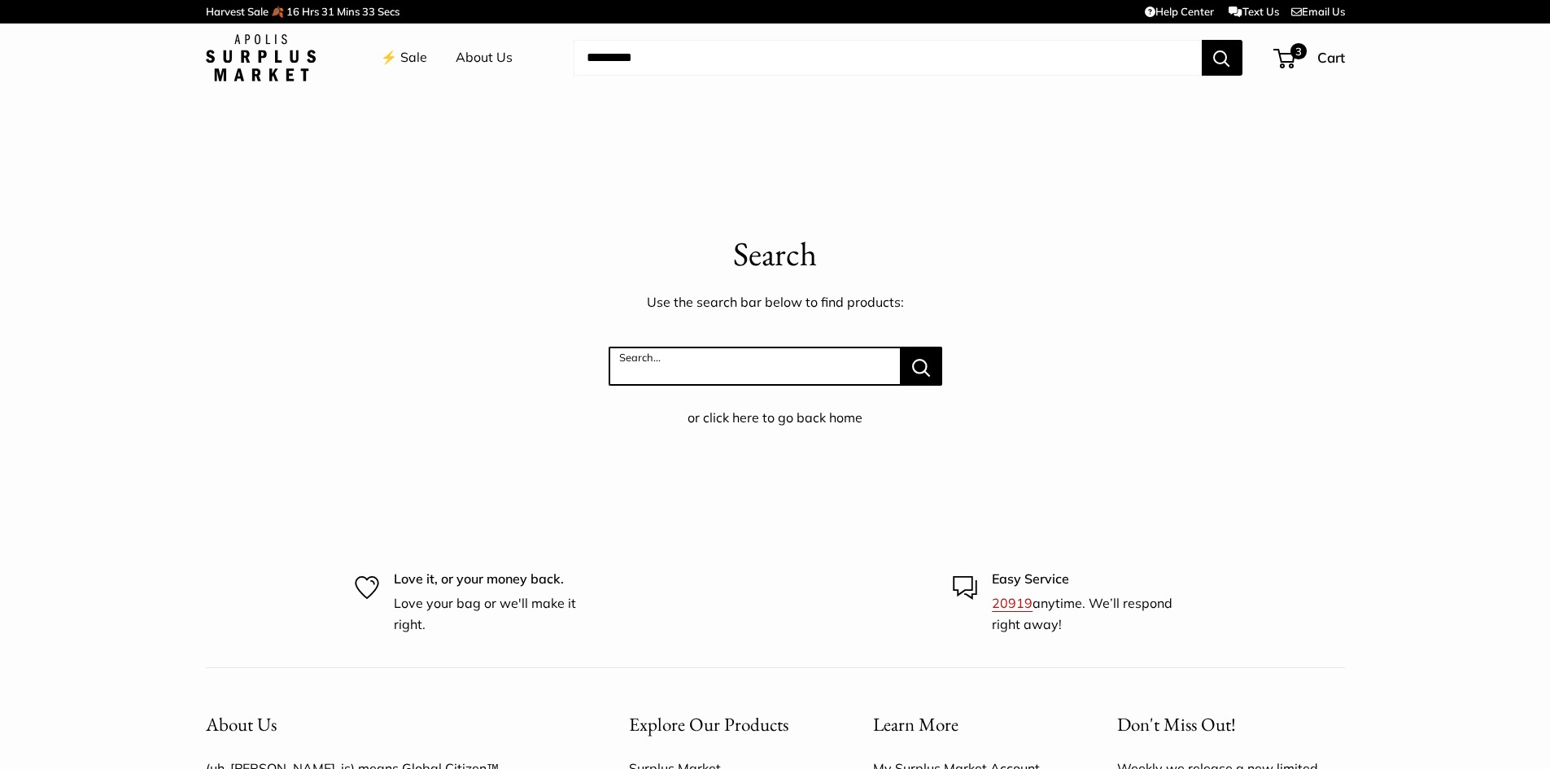
click at [680, 350] on input "Search..." at bounding box center [755, 366] width 292 height 39
type input "*****"
click at [901, 347] on button "Search..." at bounding box center [921, 366] width 41 height 39
click at [1281, 55] on span "3" at bounding box center [1284, 59] width 22 height 20
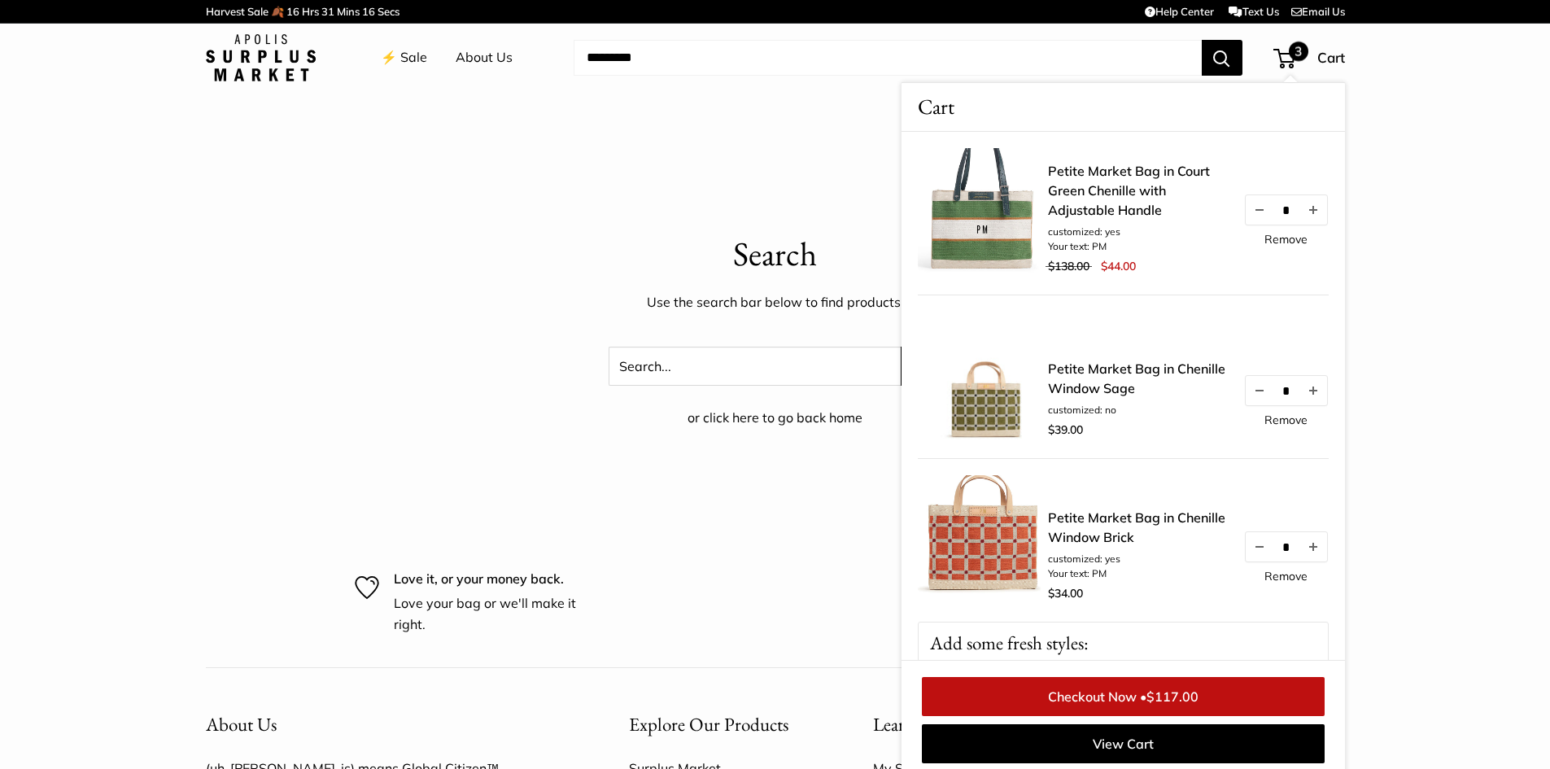
click at [1272, 577] on link "Remove" at bounding box center [1285, 575] width 43 height 11
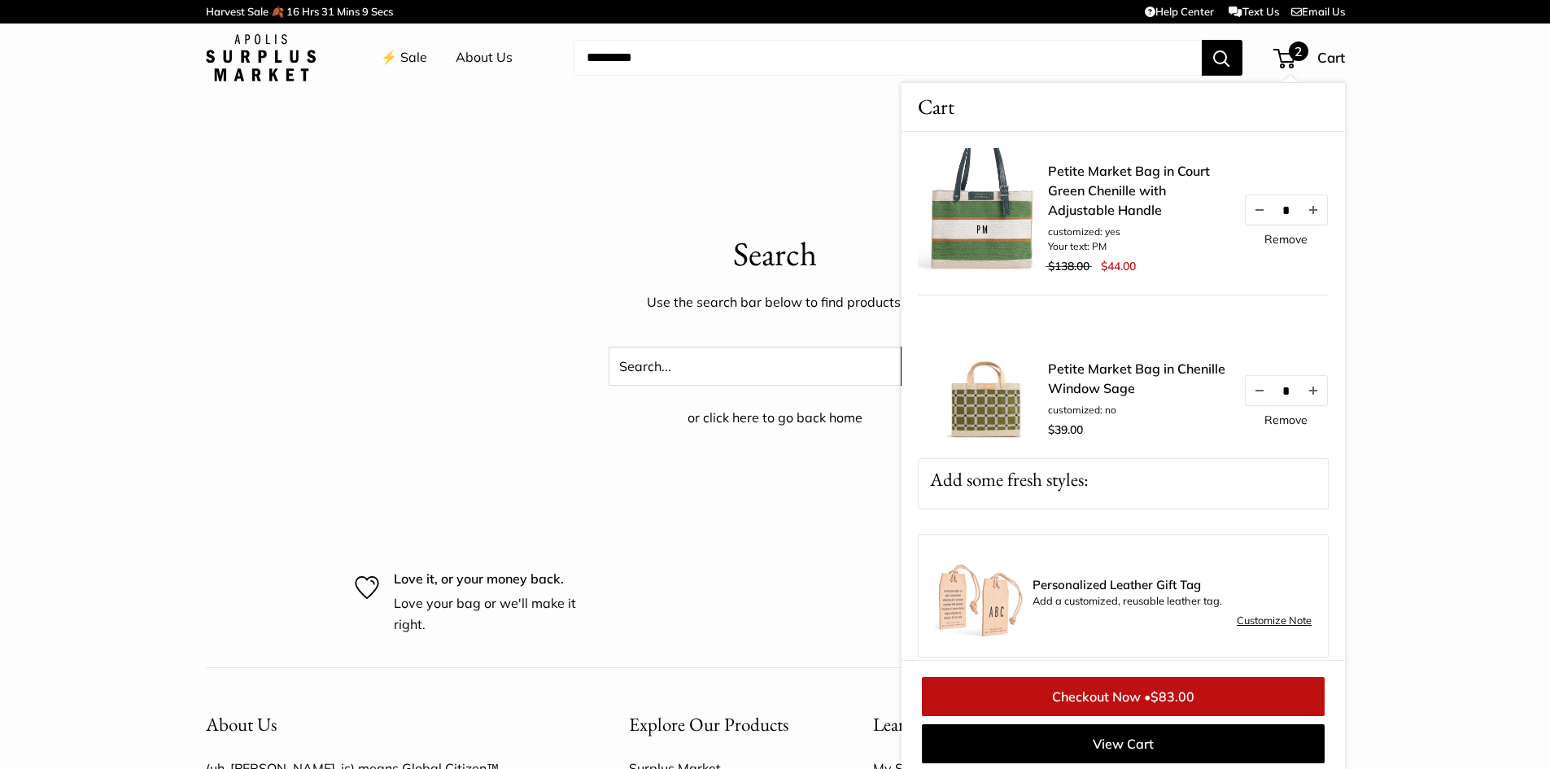
click at [979, 219] on img at bounding box center [983, 213] width 130 height 130
click at [1001, 207] on img at bounding box center [983, 213] width 130 height 130
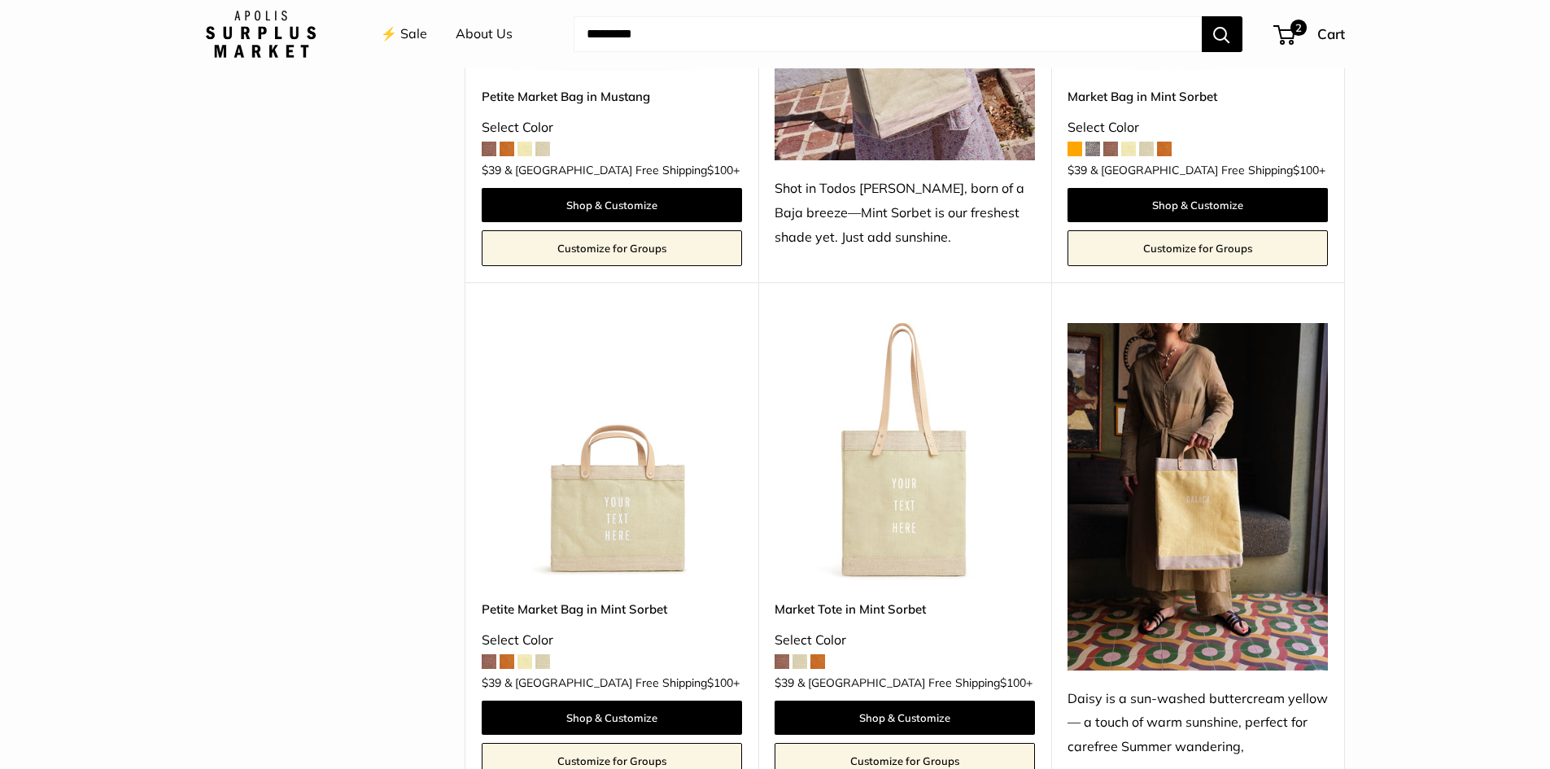
scroll to position [1139, 0]
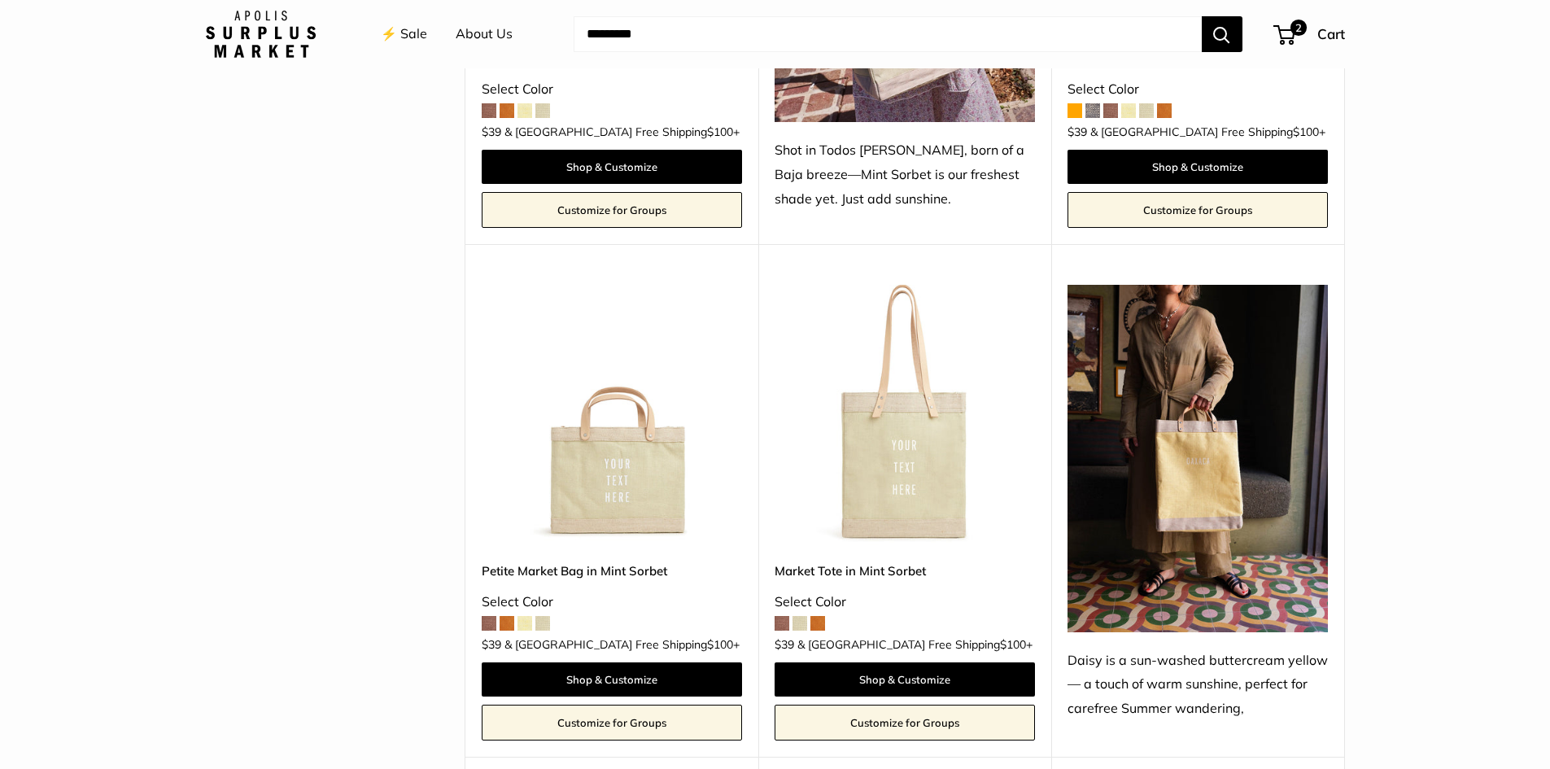
click at [0, 0] on img at bounding box center [0, 0] width 0 height 0
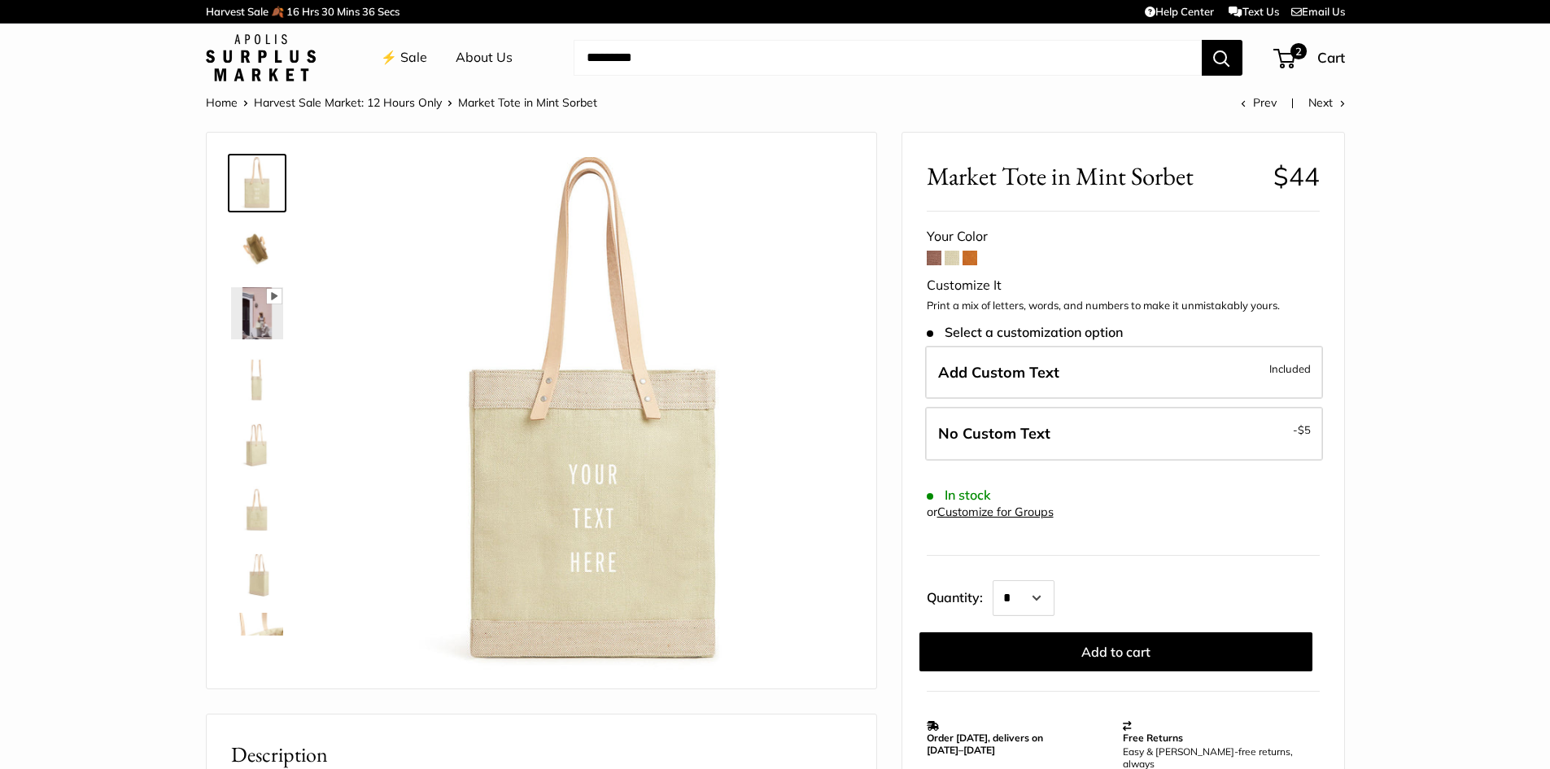
click at [935, 260] on span at bounding box center [934, 258] width 15 height 15
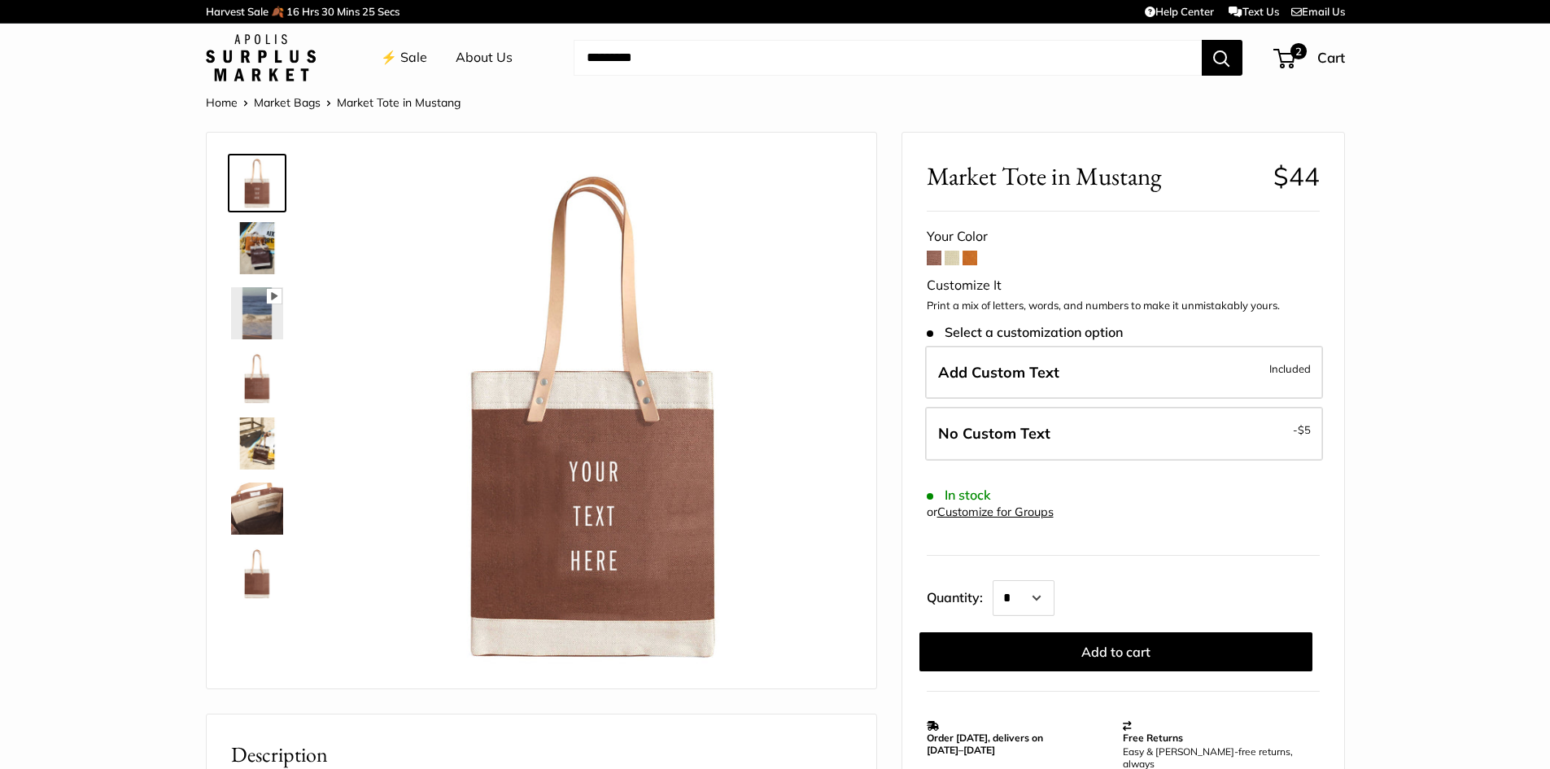
click at [974, 260] on span at bounding box center [969, 258] width 15 height 15
